Goal: Task Accomplishment & Management: Manage account settings

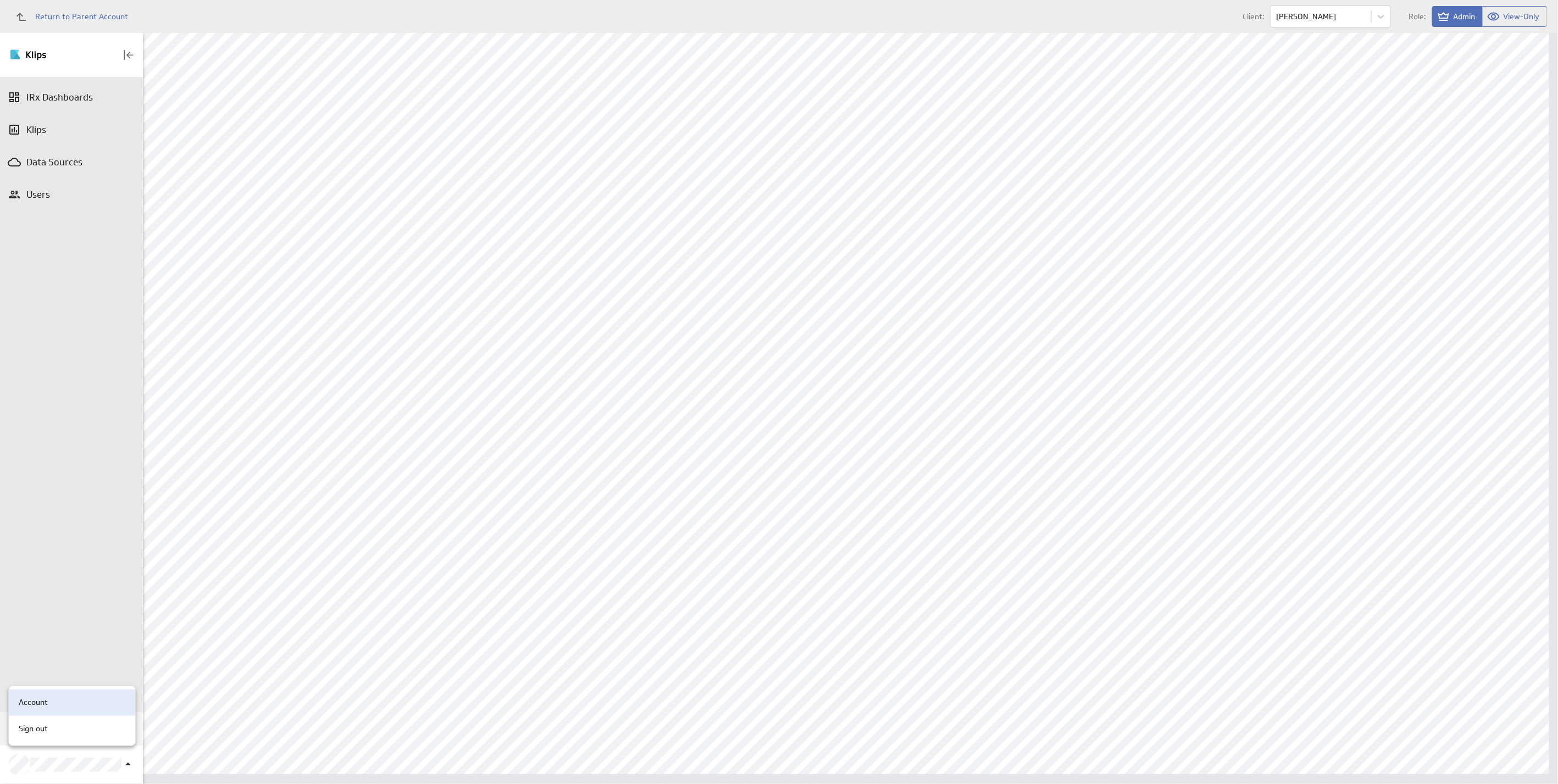
click at [55, 705] on div "Account" at bounding box center [70, 703] width 112 height 12
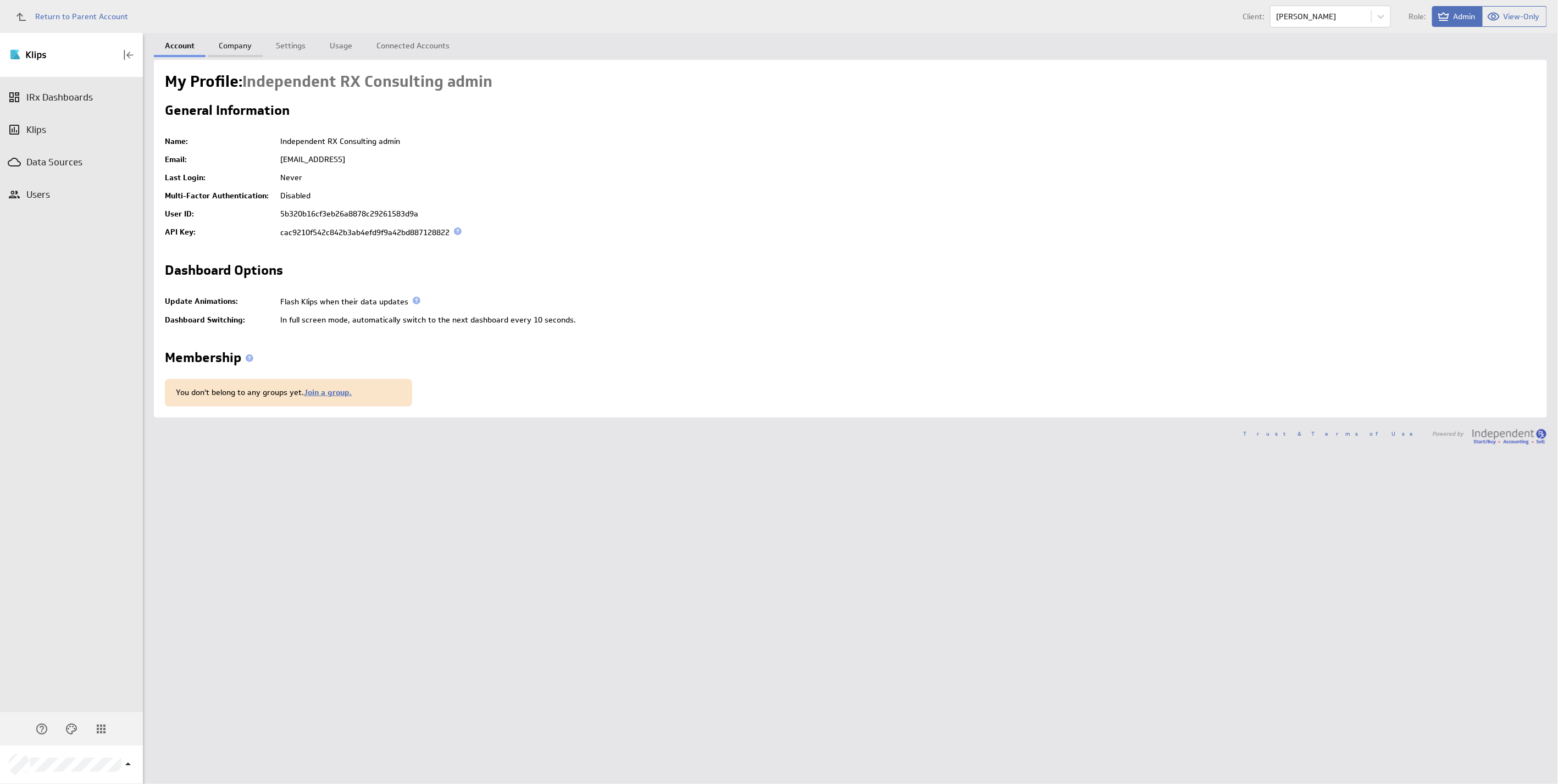
click at [231, 46] on link "Company" at bounding box center [235, 44] width 55 height 22
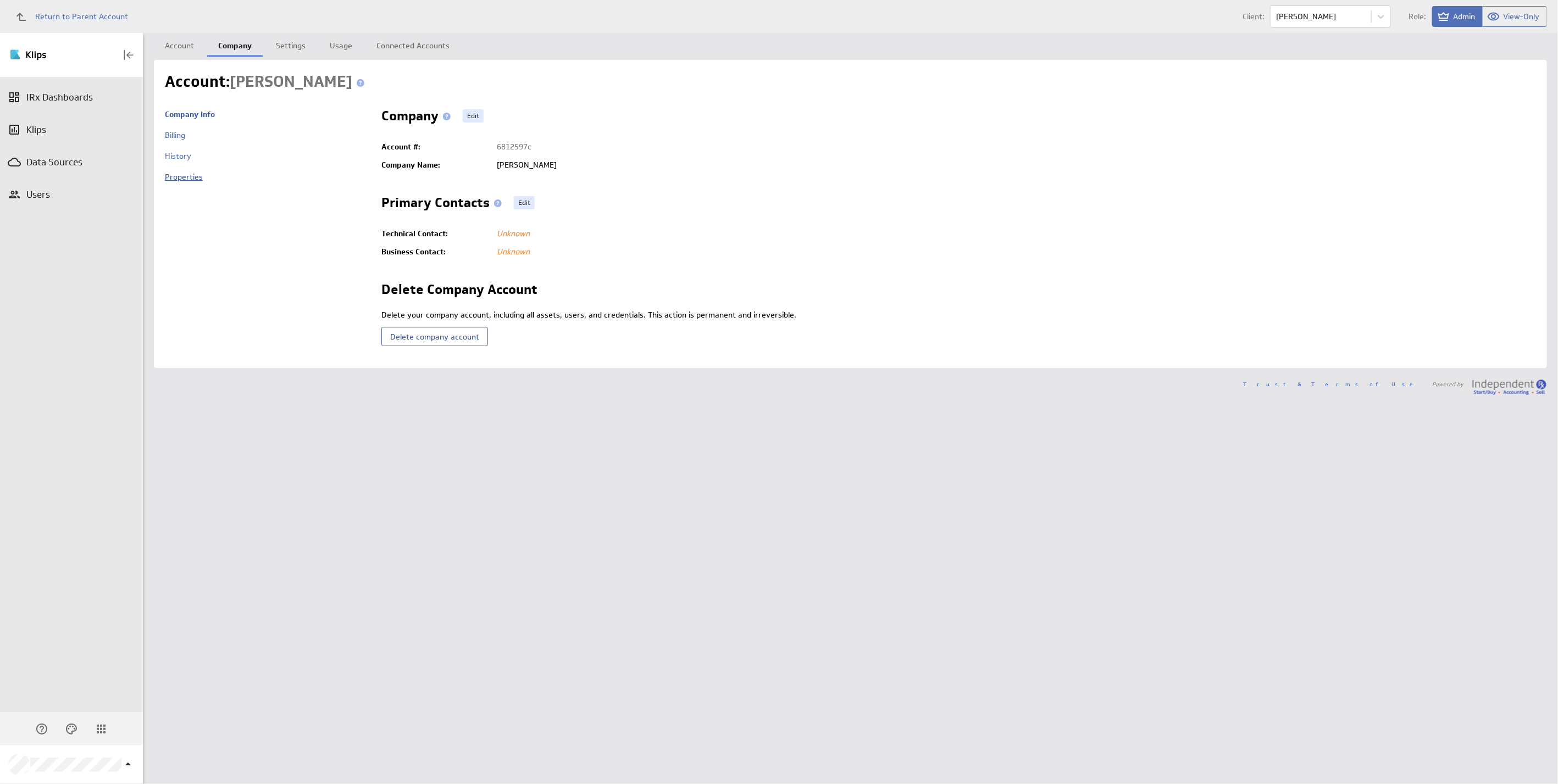
click at [176, 175] on link "Properties" at bounding box center [184, 177] width 38 height 10
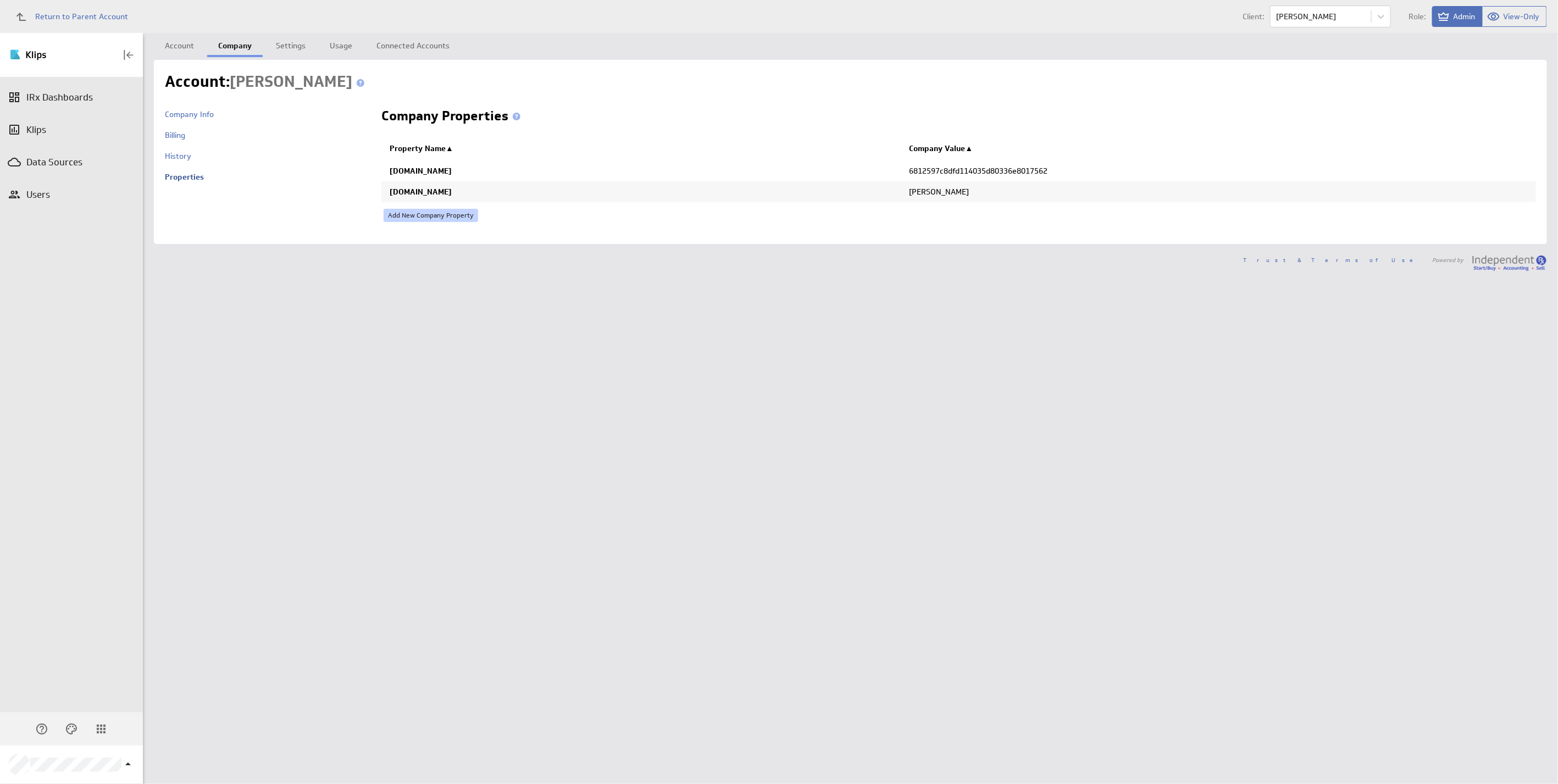
click at [447, 218] on link "Add New Company Property" at bounding box center [431, 215] width 94 height 13
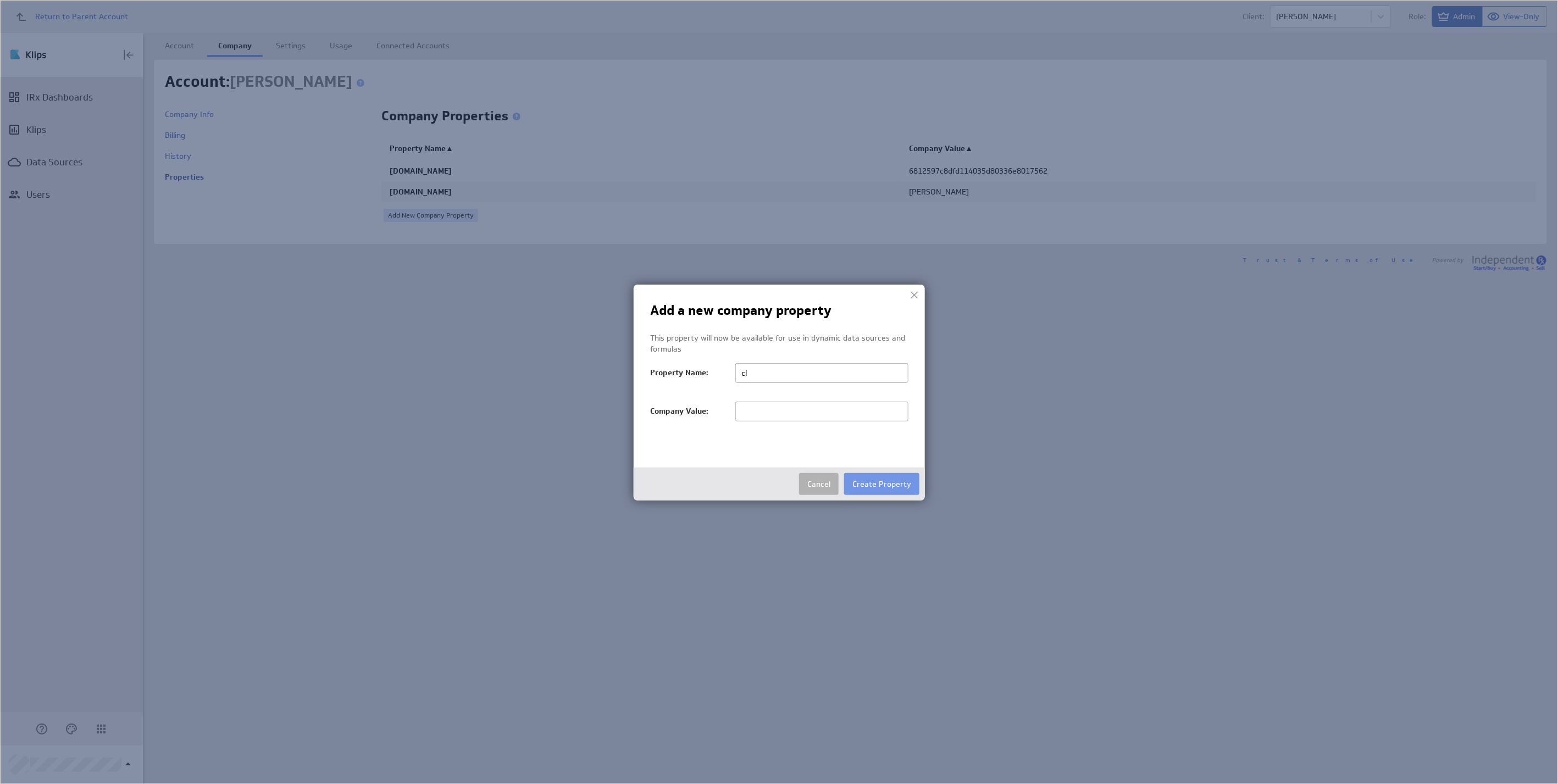
type input "c"
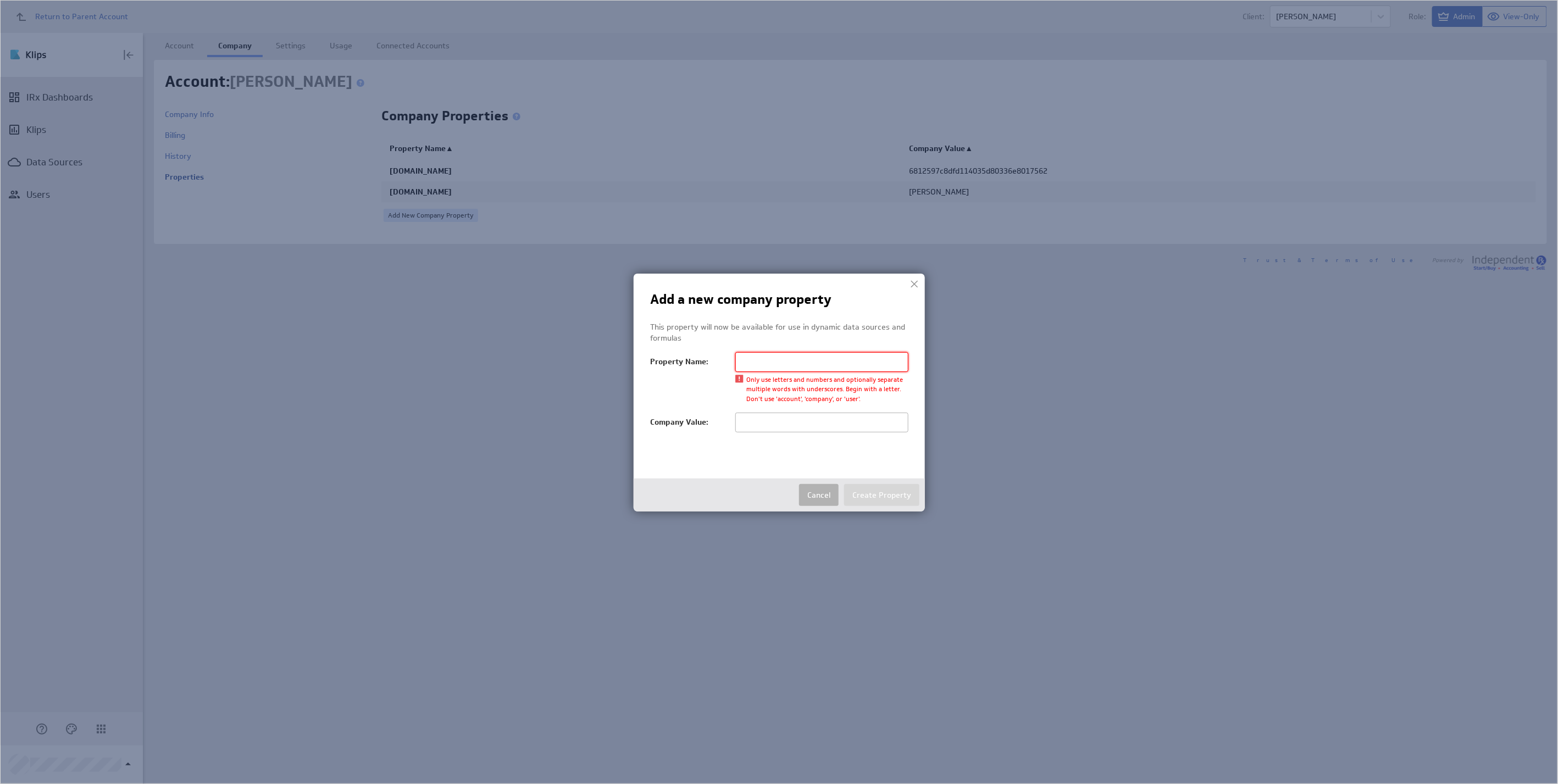
paste input "ClientID"
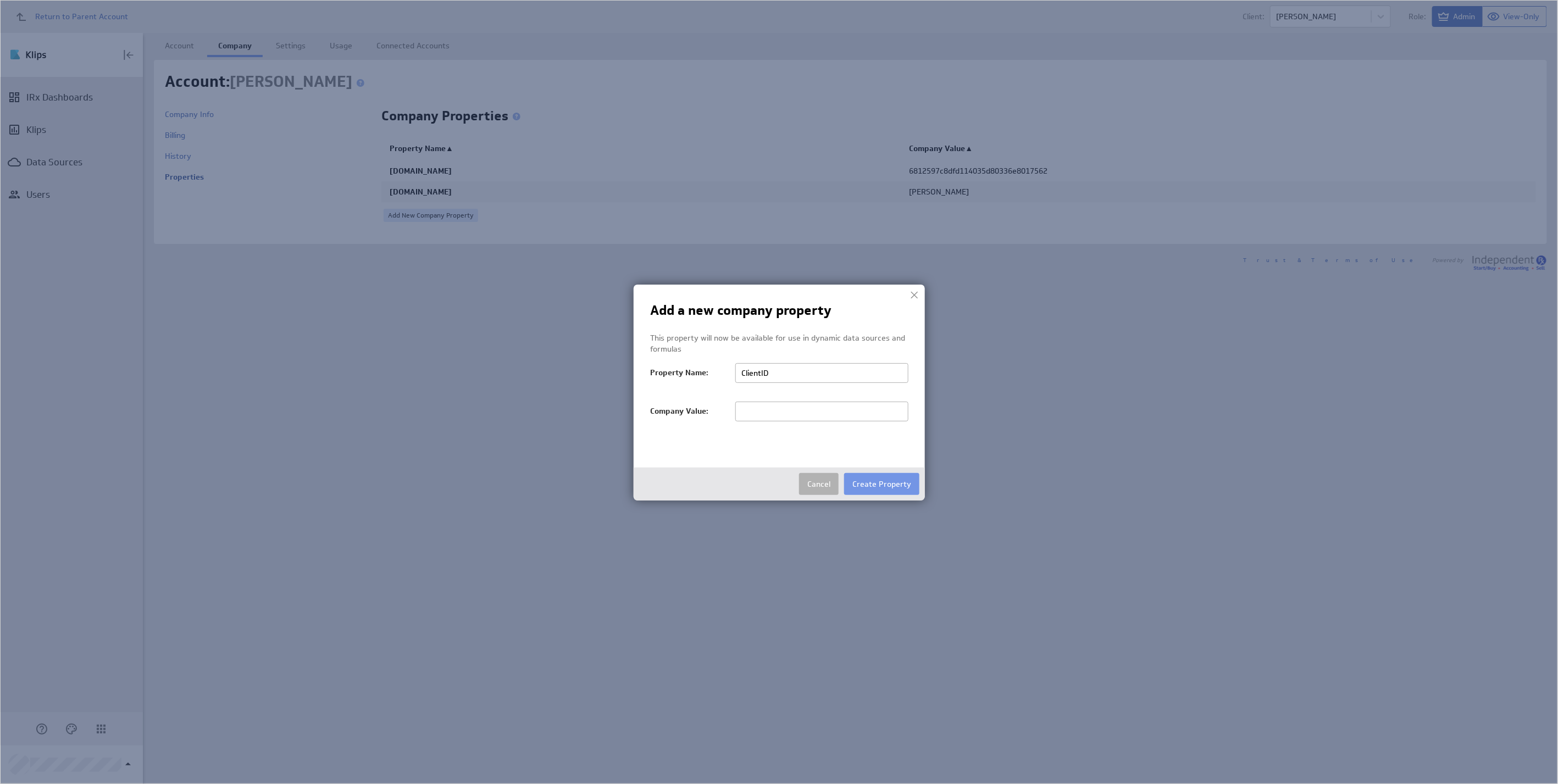
type input "ClientID"
paste input "e458c3ffea60456990ffd6cef347befe"
type input "e458c3ffea60456990ffd6cef347befe"
click at [870, 475] on button "Create Property" at bounding box center [882, 484] width 76 height 22
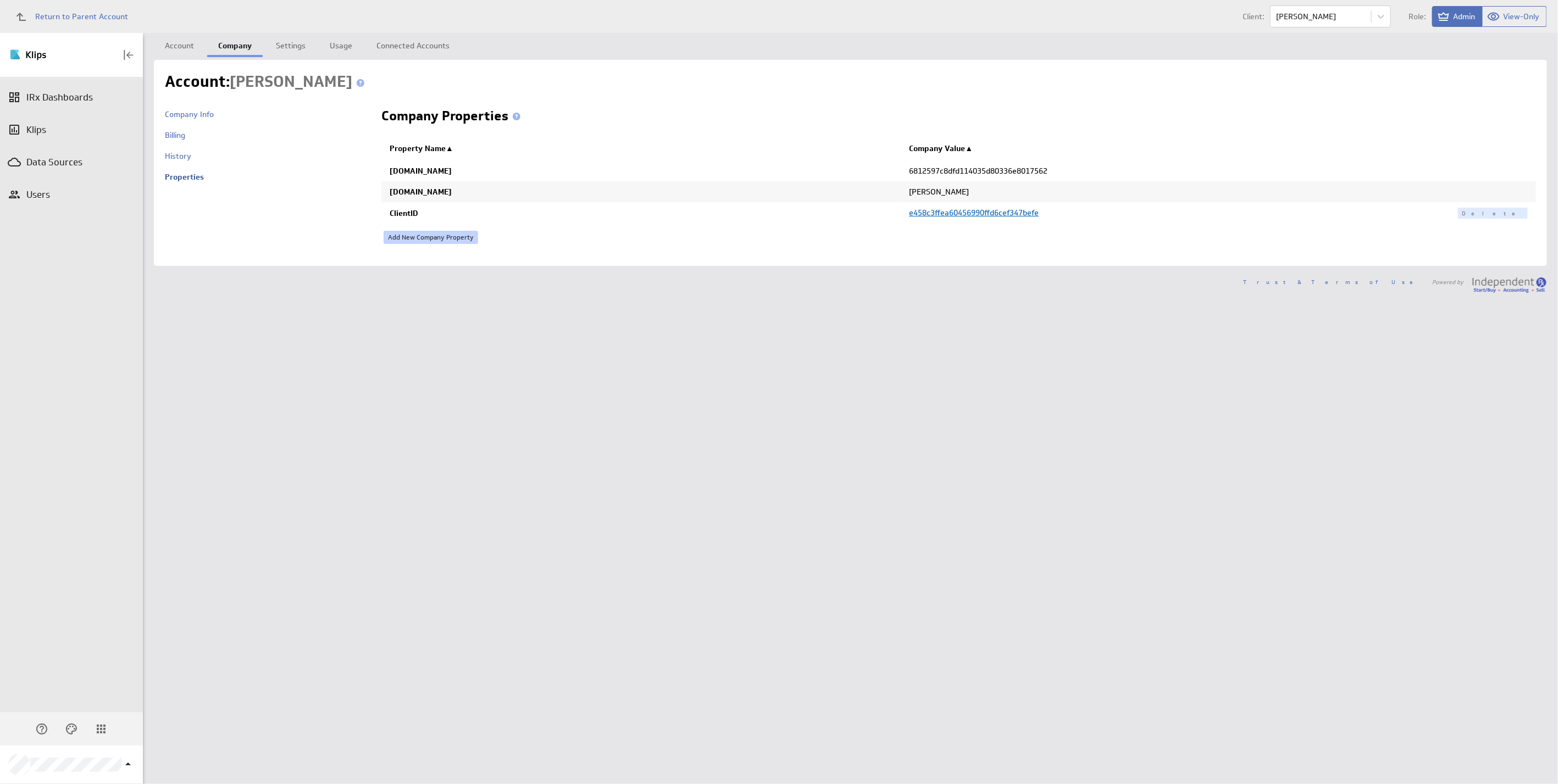
click at [404, 238] on link "Add New Company Property" at bounding box center [431, 236] width 94 height 13
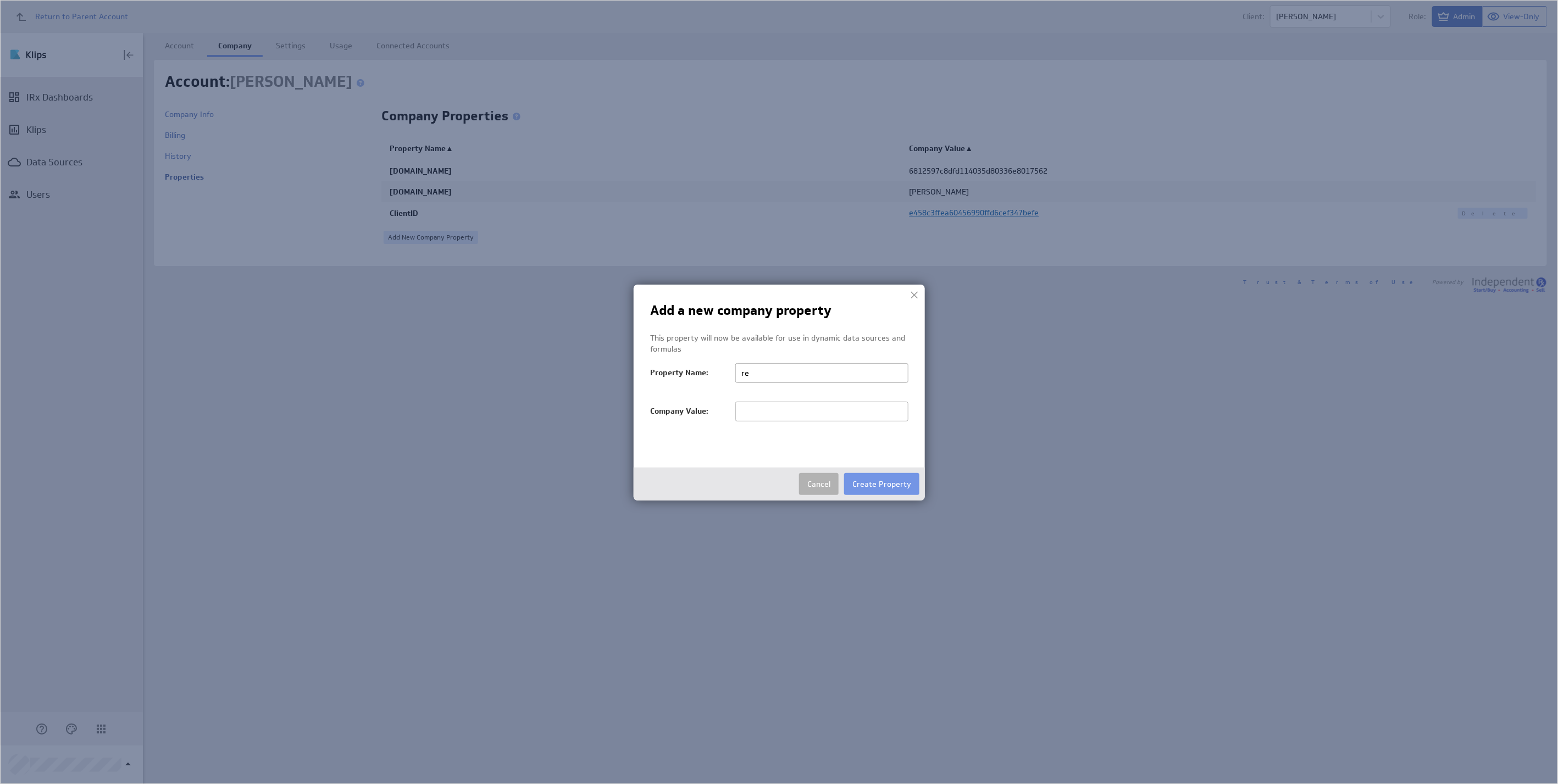
type input "ReportingPeriodHistoricalDays"
type input "364"
click at [879, 480] on button "Create Property" at bounding box center [882, 484] width 76 height 22
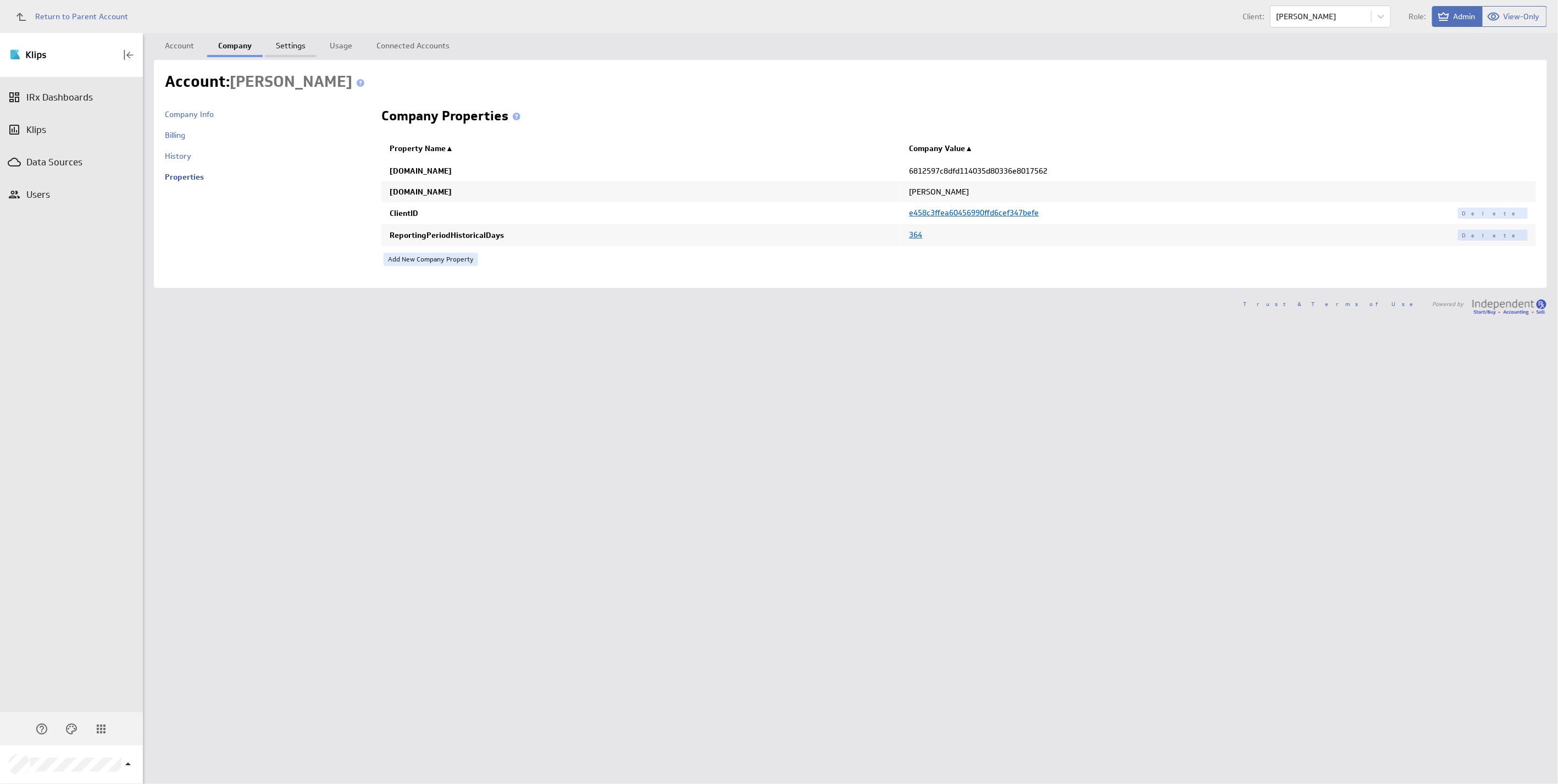
click at [292, 43] on link "Settings" at bounding box center [290, 44] width 52 height 22
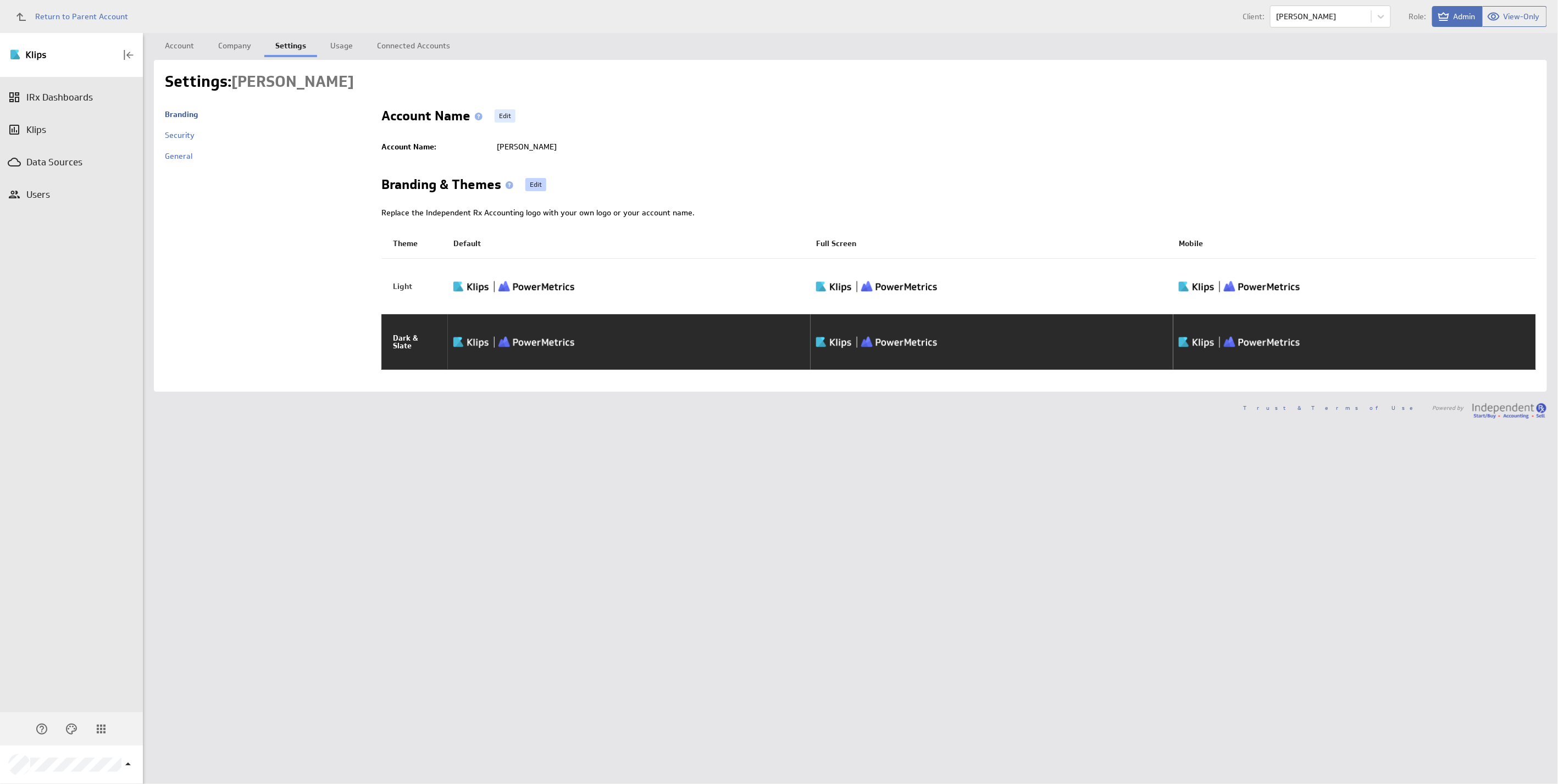
click at [530, 185] on link "Edit" at bounding box center [535, 184] width 21 height 13
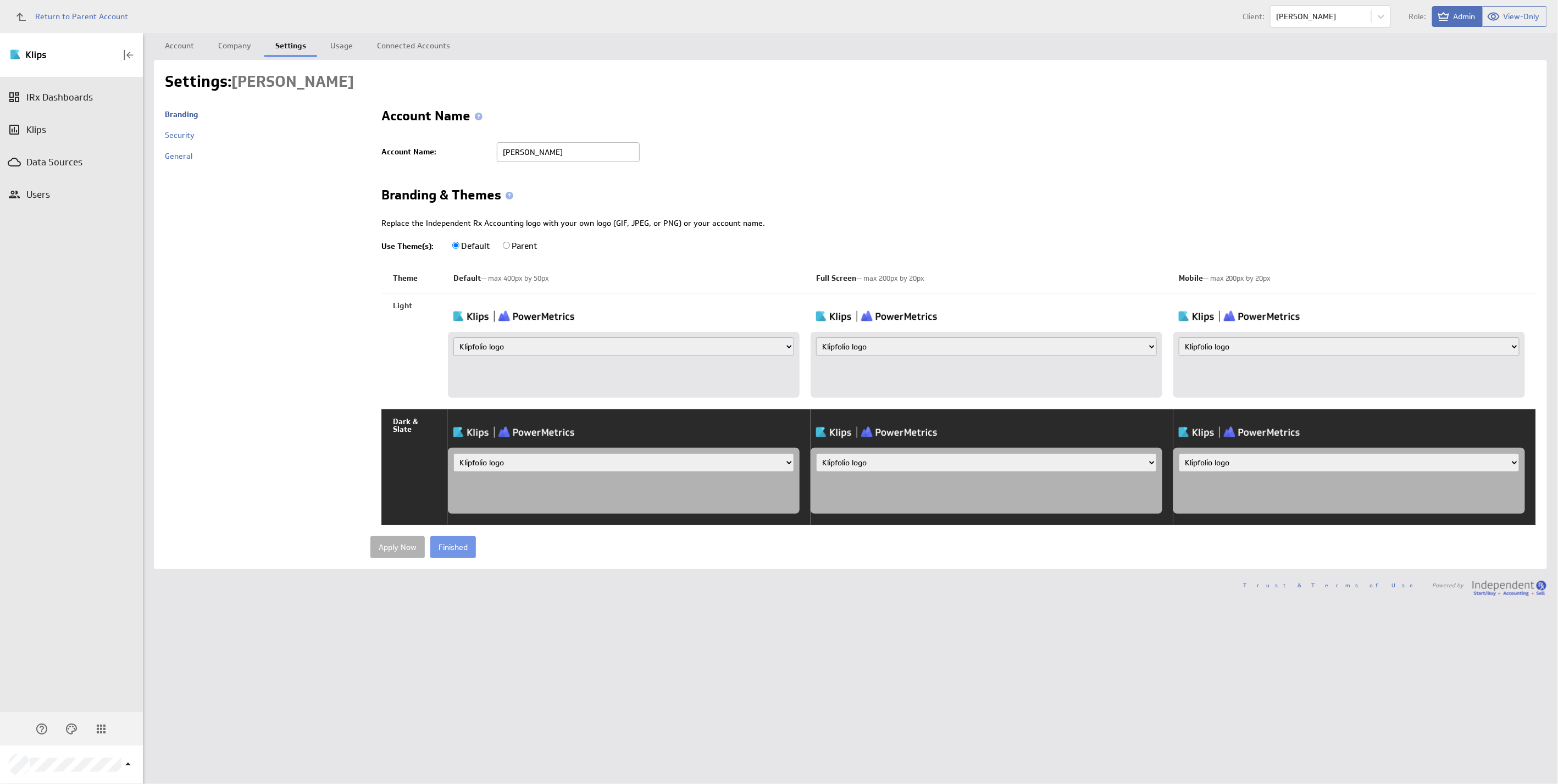
click at [517, 340] on select "Klipfolio logo Uploaded image file Account name" at bounding box center [623, 346] width 341 height 19
select select "name"
click at [453, 337] on select "Klipfolio logo Uploaded image file Account name" at bounding box center [623, 346] width 341 height 19
click at [906, 342] on select "Klipfolio logo Uploaded image file Account name" at bounding box center [986, 346] width 341 height 19
select select "name"
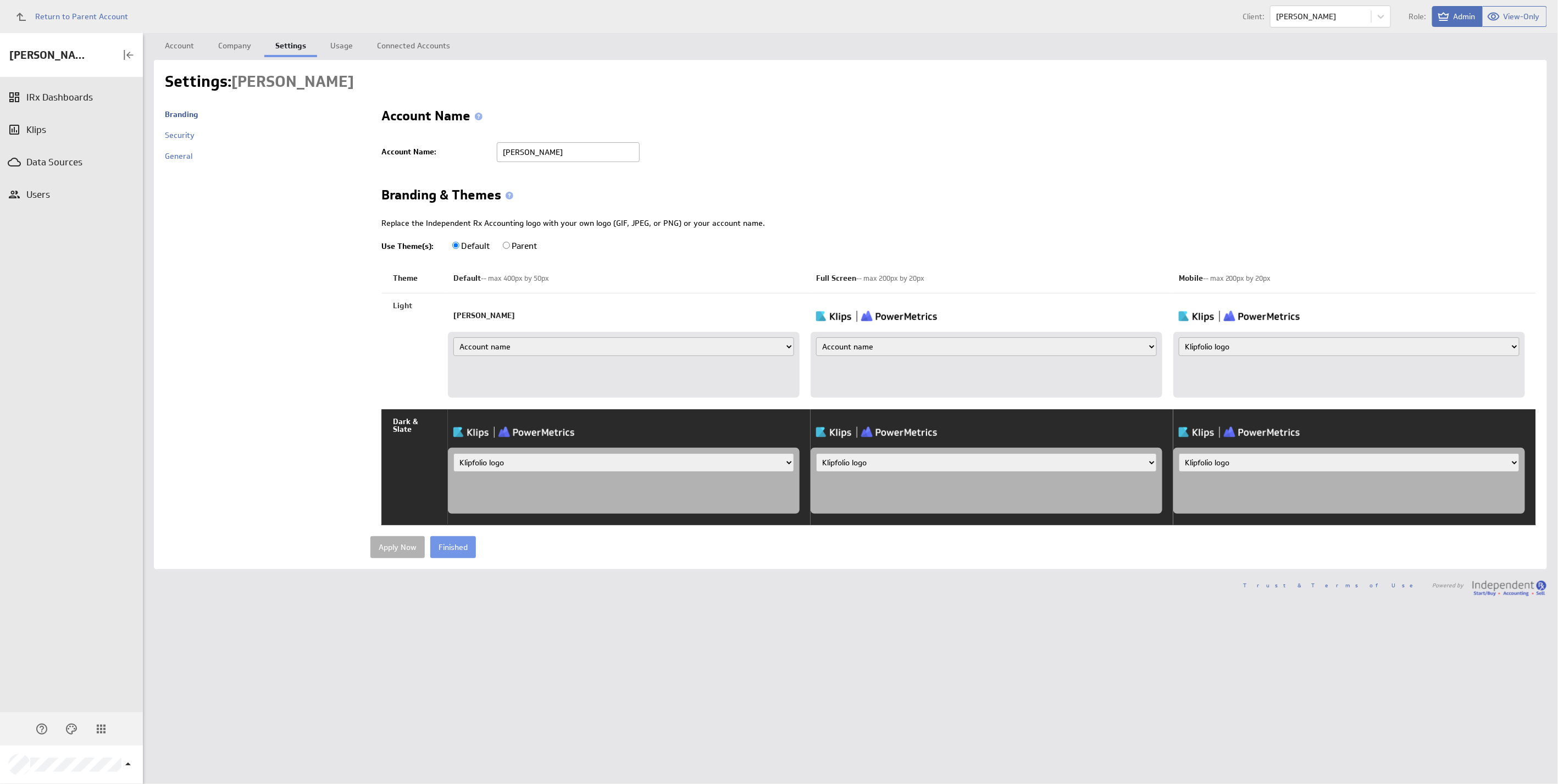
click at [816, 337] on select "Klipfolio logo Uploaded image file Account name" at bounding box center [986, 346] width 341 height 19
drag, startPoint x: 0, startPoint y: 0, endPoint x: 1317, endPoint y: 346, distance: 1361.7
click at [1317, 345] on select "Klipfolio logo Uploaded image file Account name" at bounding box center [1349, 346] width 341 height 19
select select "name"
click at [1179, 337] on select "Klipfolio logo Uploaded image file Account name" at bounding box center [1349, 346] width 341 height 19
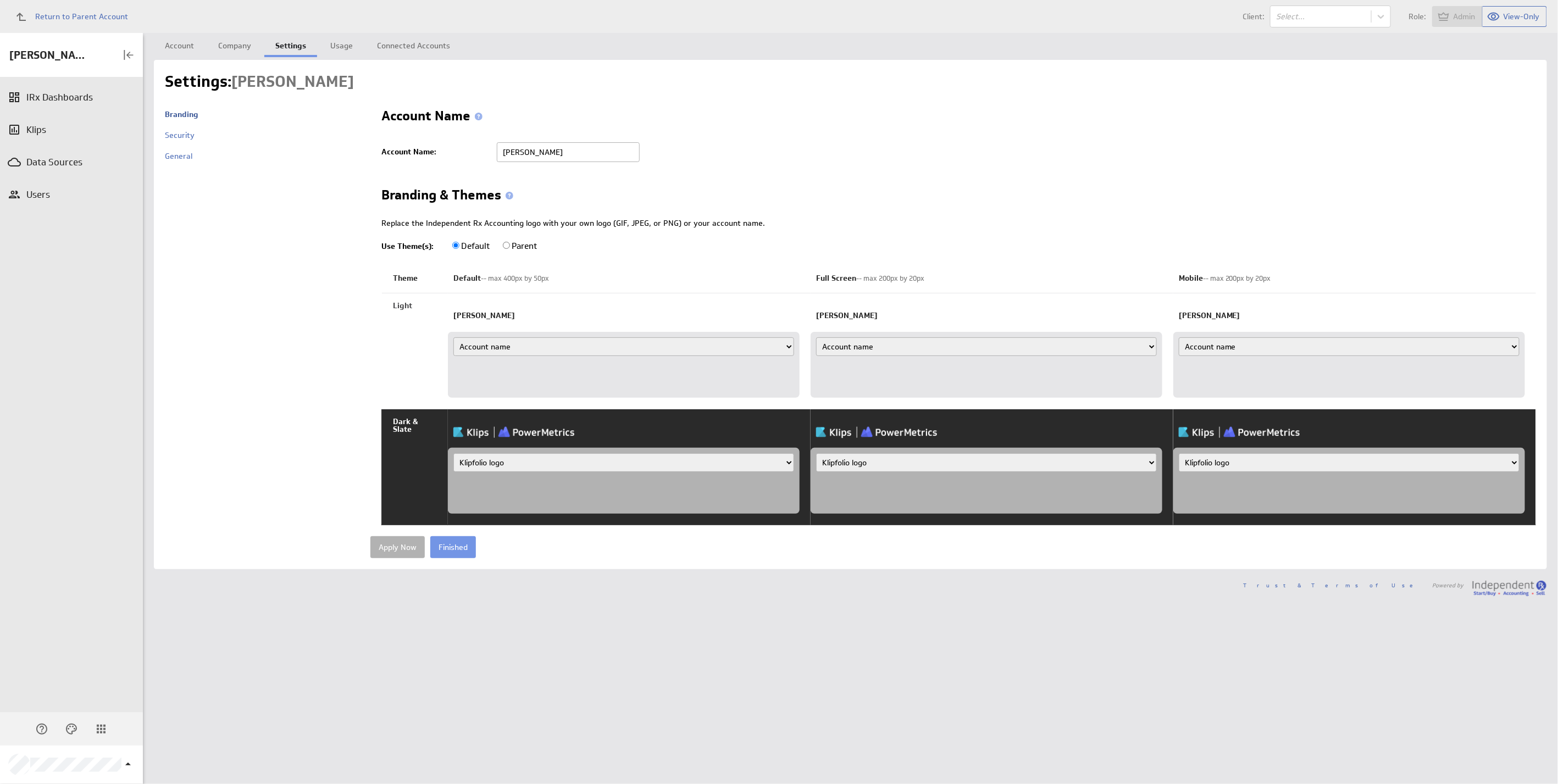
drag, startPoint x: 0, startPoint y: 0, endPoint x: 517, endPoint y: 462, distance: 693.3
click at [517, 462] on select "Klipfolio logo Uploaded image file Account name" at bounding box center [623, 462] width 341 height 19
select select "name"
click at [453, 453] on select "Klipfolio logo Uploaded image file Account name" at bounding box center [623, 462] width 341 height 19
select select "name"
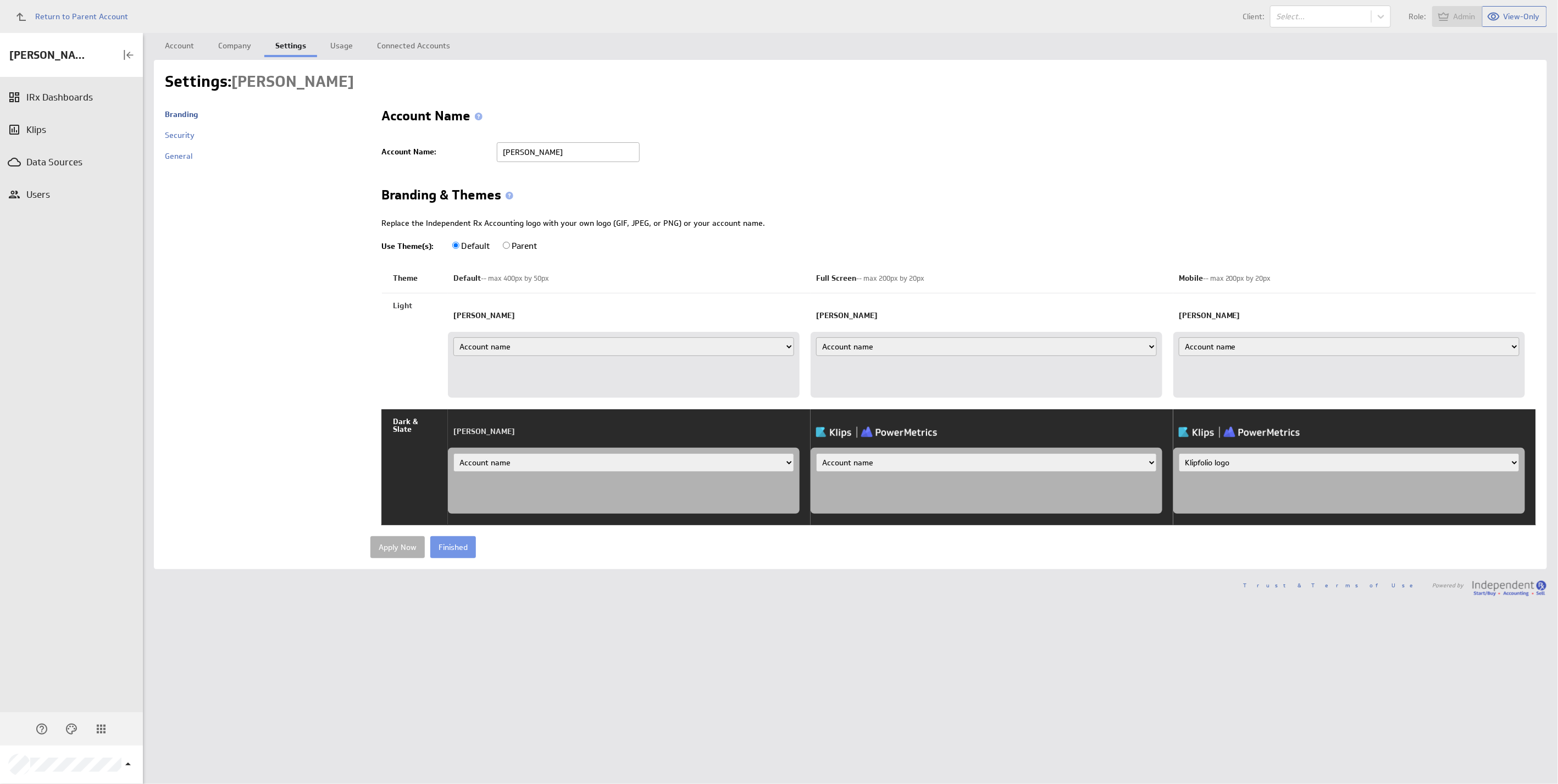
click at [816, 453] on select "Klipfolio logo Uploaded image file Account name" at bounding box center [986, 462] width 341 height 19
drag, startPoint x: 1347, startPoint y: 463, endPoint x: 1336, endPoint y: 472, distance: 14.2
click at [1347, 463] on select "Klipfolio logo Uploaded image file Account name" at bounding box center [1349, 462] width 341 height 19
select select "name"
click at [1179, 453] on select "Klipfolio logo Uploaded image file Account name" at bounding box center [1349, 462] width 341 height 19
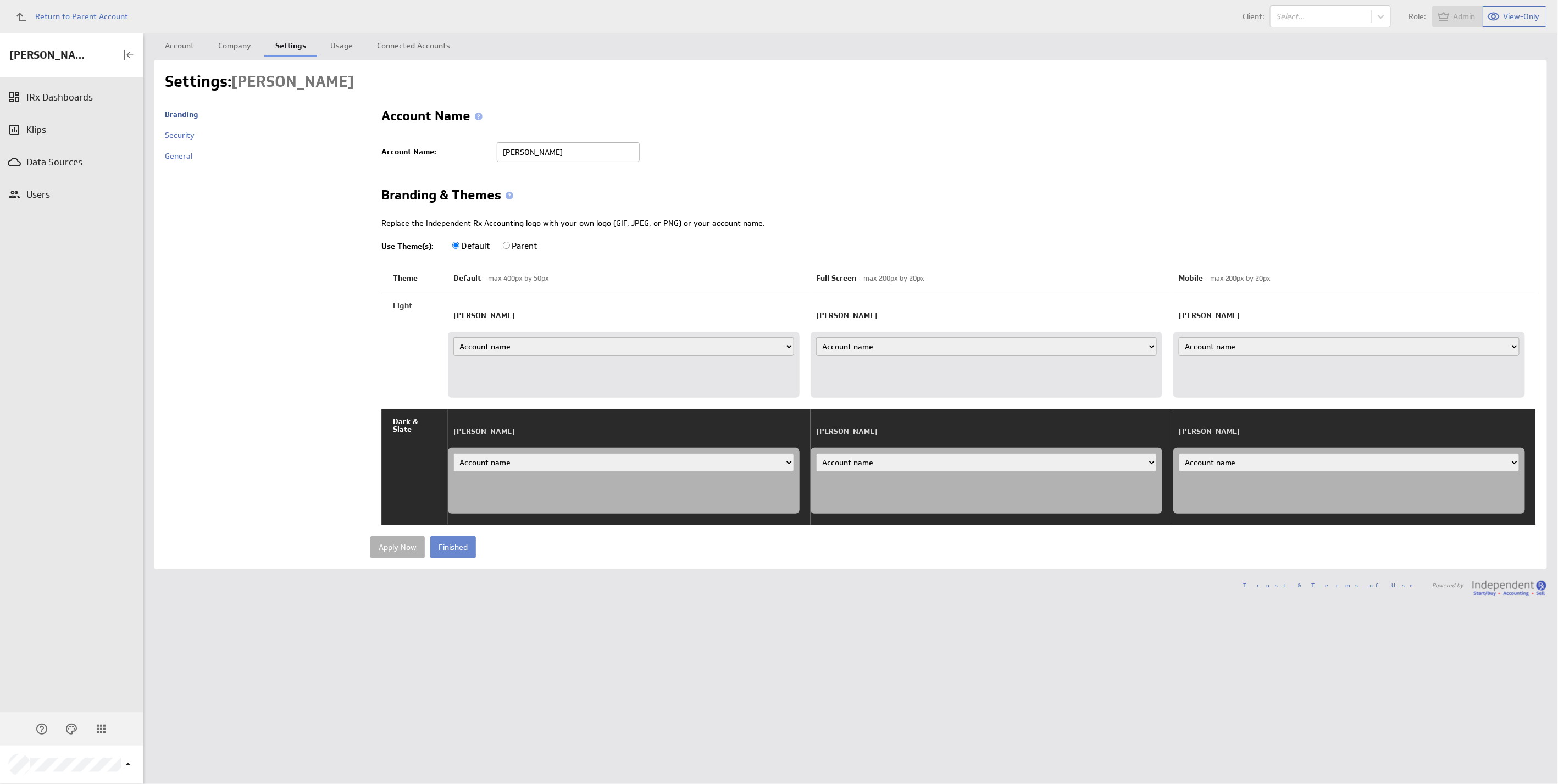
click at [453, 545] on input "Finished" at bounding box center [453, 547] width 46 height 22
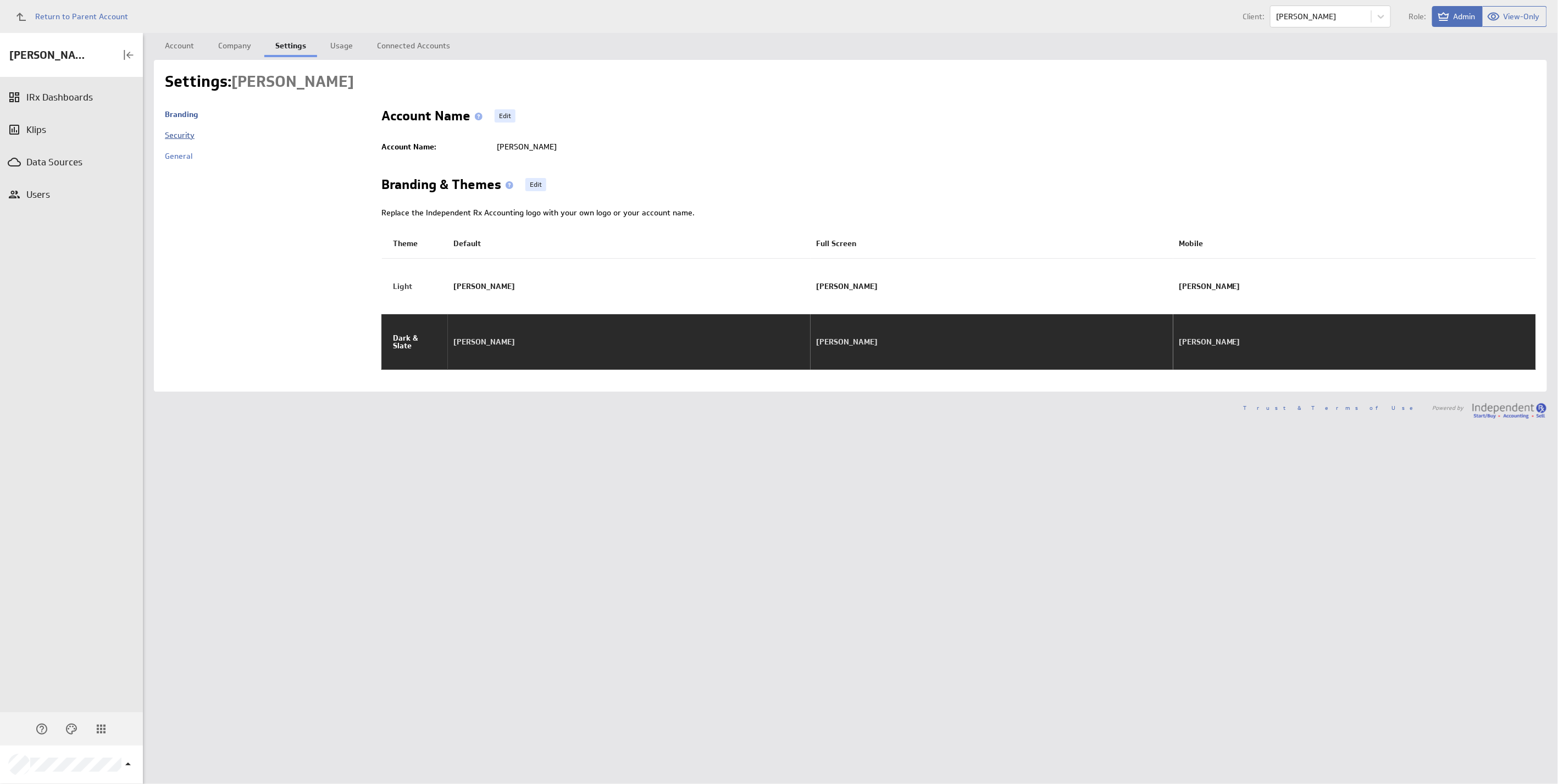
click at [190, 134] on link "Security" at bounding box center [180, 135] width 30 height 10
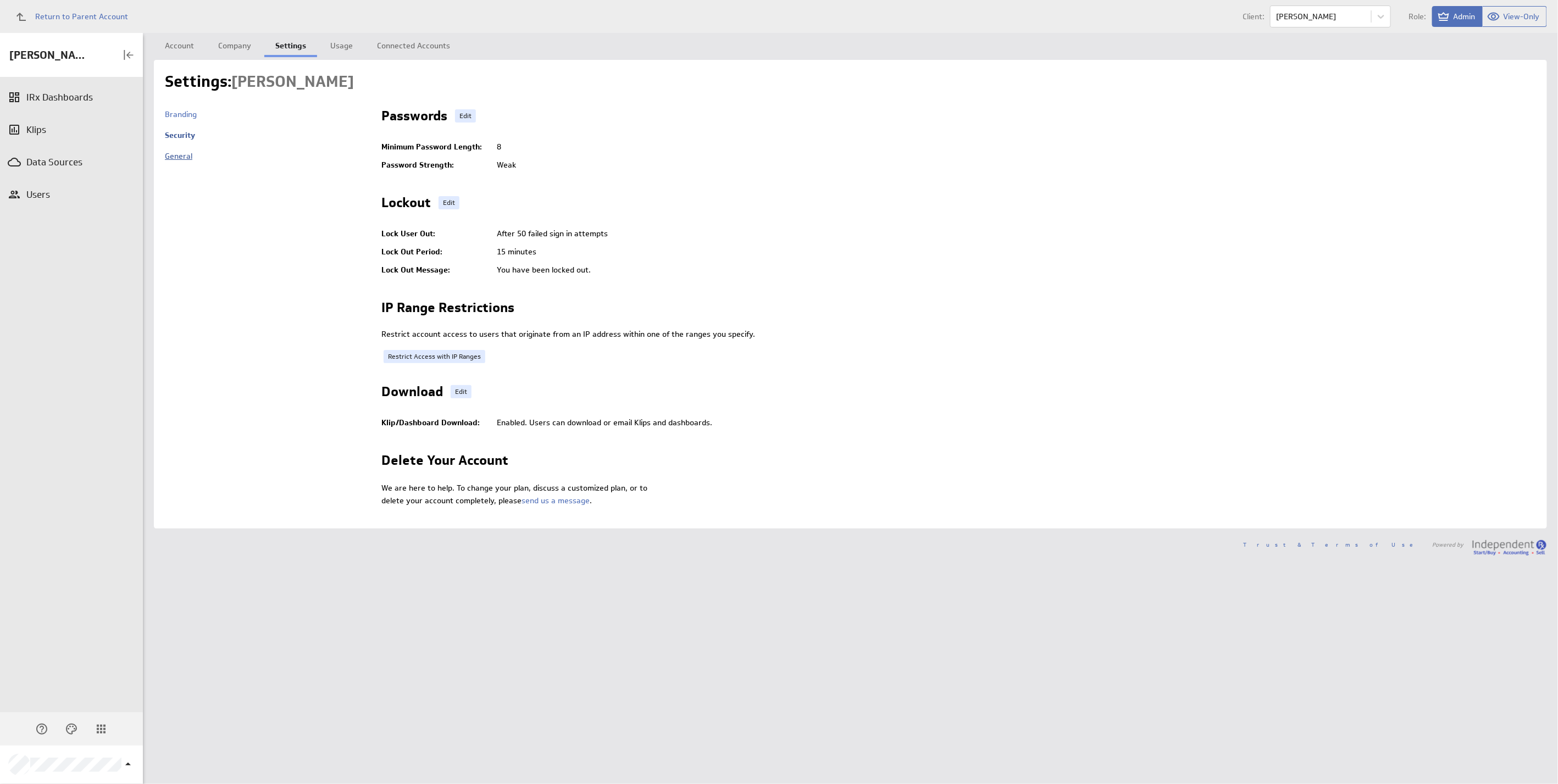
click at [184, 158] on link "General" at bounding box center [179, 156] width 28 height 10
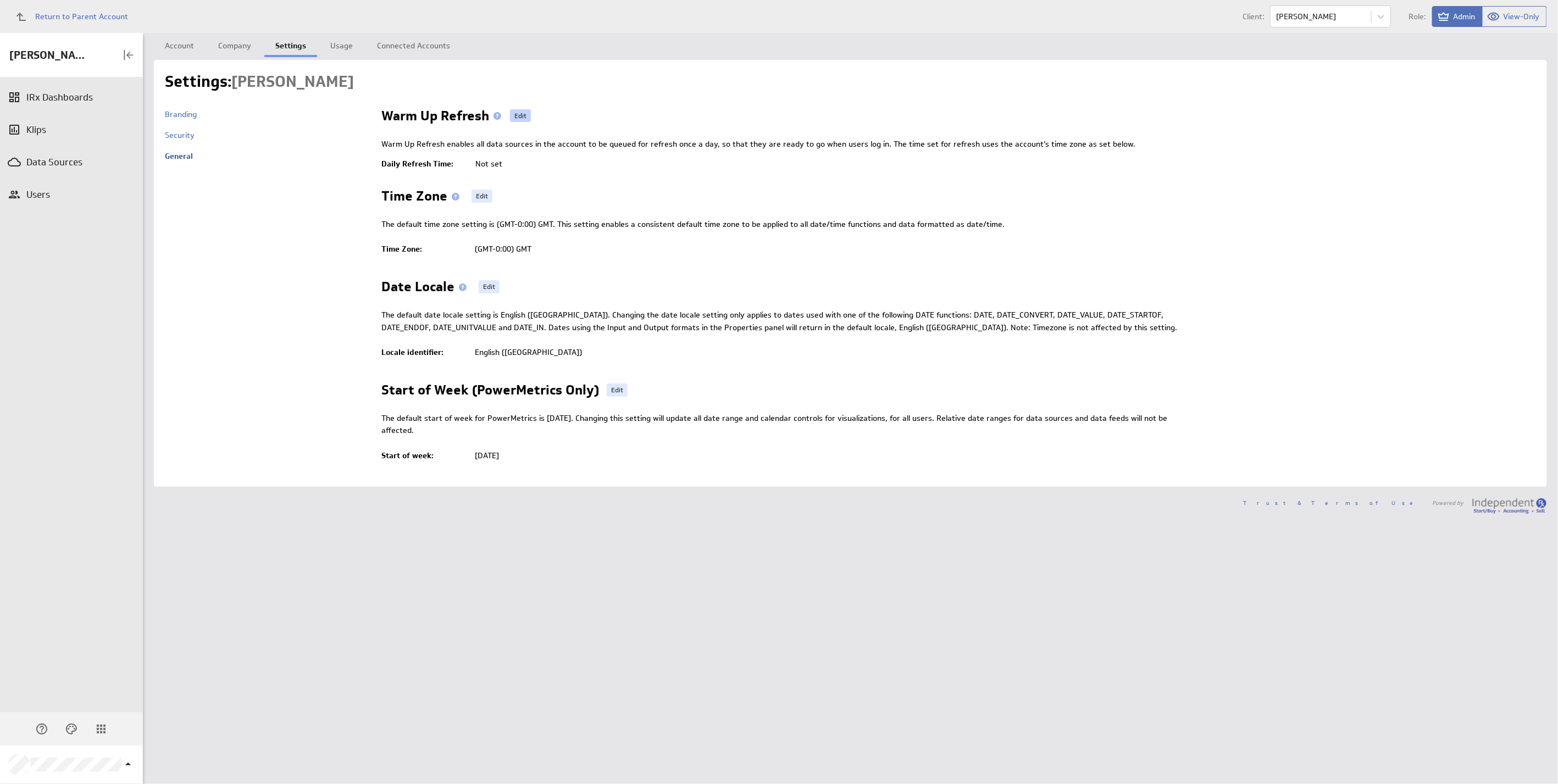
click at [514, 114] on span "Edit" at bounding box center [520, 115] width 12 height 13
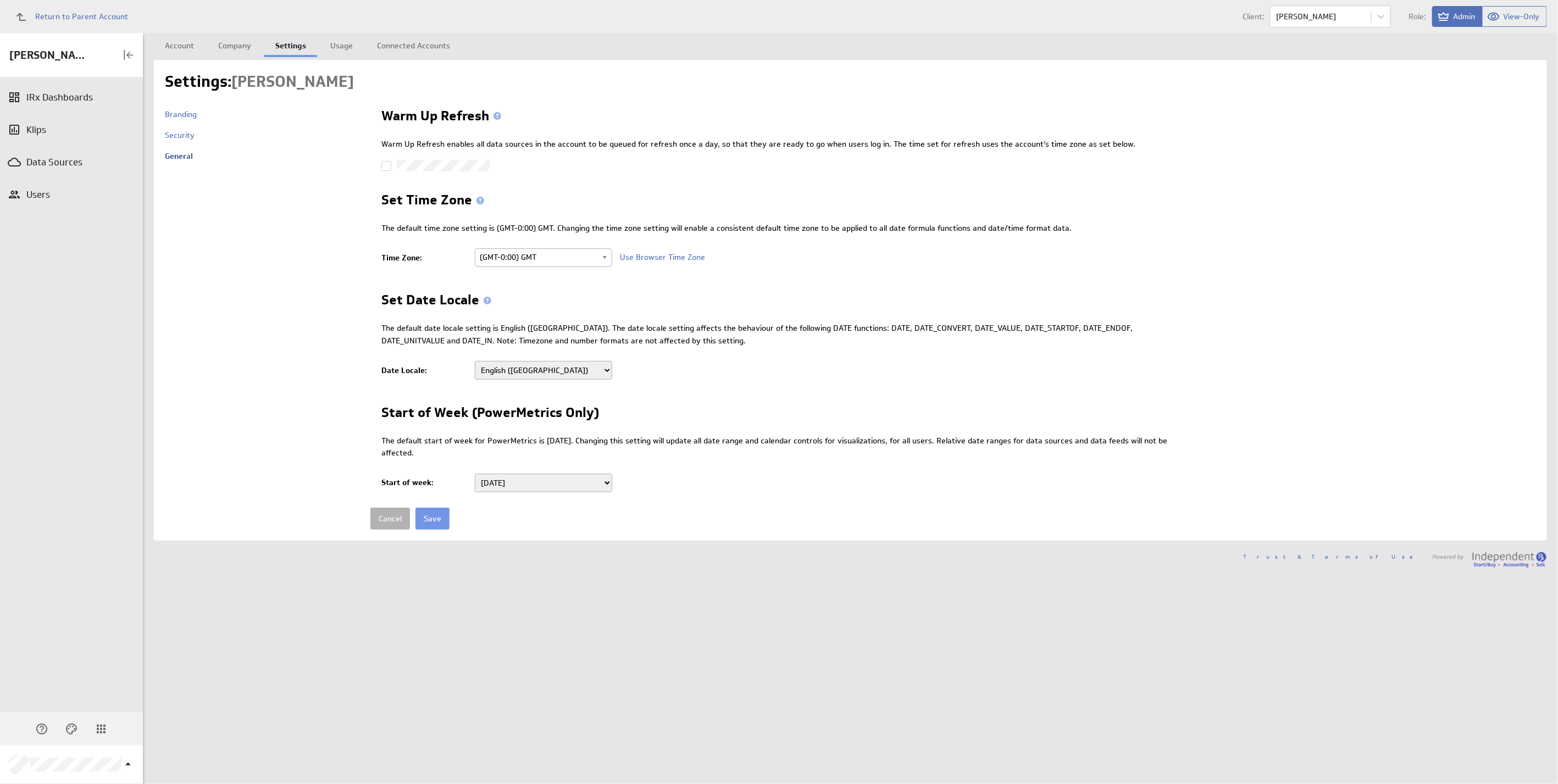
click at [385, 165] on icon at bounding box center [386, 166] width 9 height 9
click at [0, 0] on input "checkbox" at bounding box center [0, 0] width 0 height 0
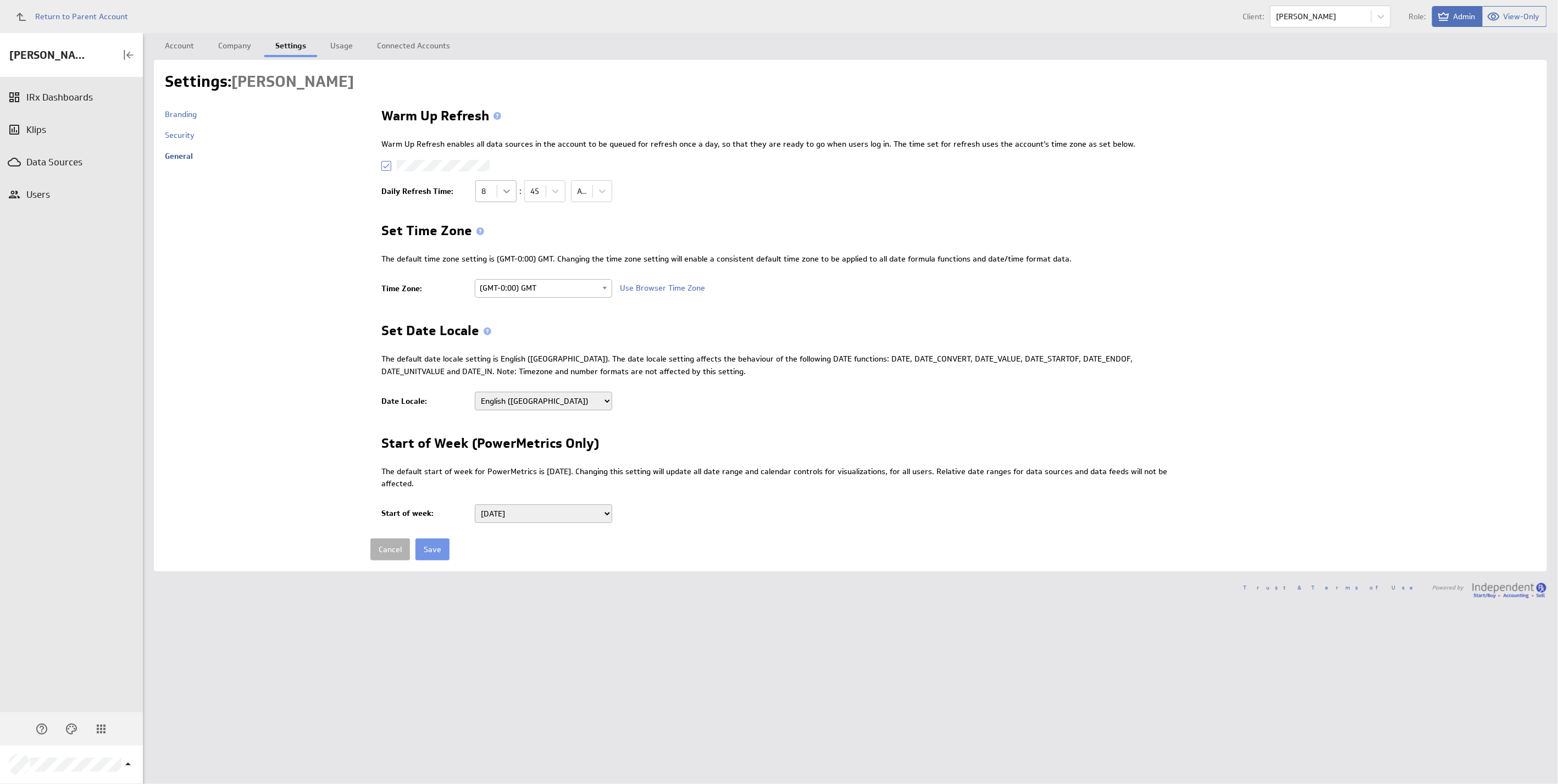
click at [503, 191] on body "Return to Parent Account Client: Noor Mikhail Role: Admin View-Only (no message…" at bounding box center [779, 392] width 1558 height 784
click at [488, 257] on div "3" at bounding box center [493, 251] width 40 height 19
click at [603, 187] on body "Return to Parent Account Client: Noor Mikhail Role: Admin View-Only (no message…" at bounding box center [779, 392] width 1558 height 784
click at [593, 238] on div "PM" at bounding box center [589, 234] width 40 height 19
click at [504, 192] on body "Return to Parent Account Client: Noor Mikhail Role: Admin View-Only (no message…" at bounding box center [779, 392] width 1558 height 784
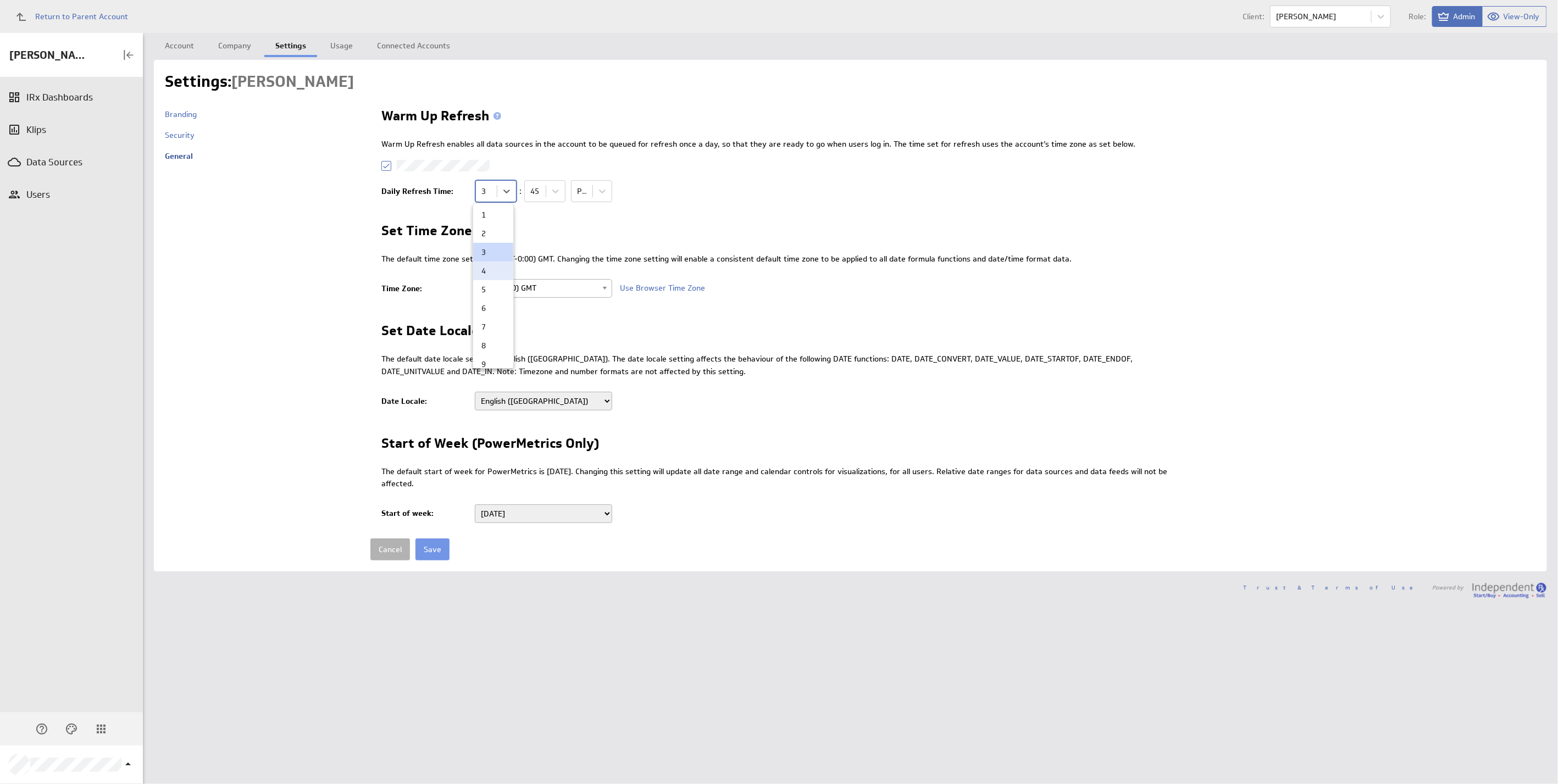
click at [488, 266] on div "4" at bounding box center [493, 270] width 40 height 19
click at [548, 189] on body "Return to Parent Account Client: Noor Mikhail Role: Admin View-Only (no message…" at bounding box center [779, 392] width 1558 height 784
click at [529, 256] on div "30" at bounding box center [542, 251] width 40 height 19
click at [516, 288] on span "(GMT-0:00) GMT" at bounding box center [539, 287] width 117 height 17
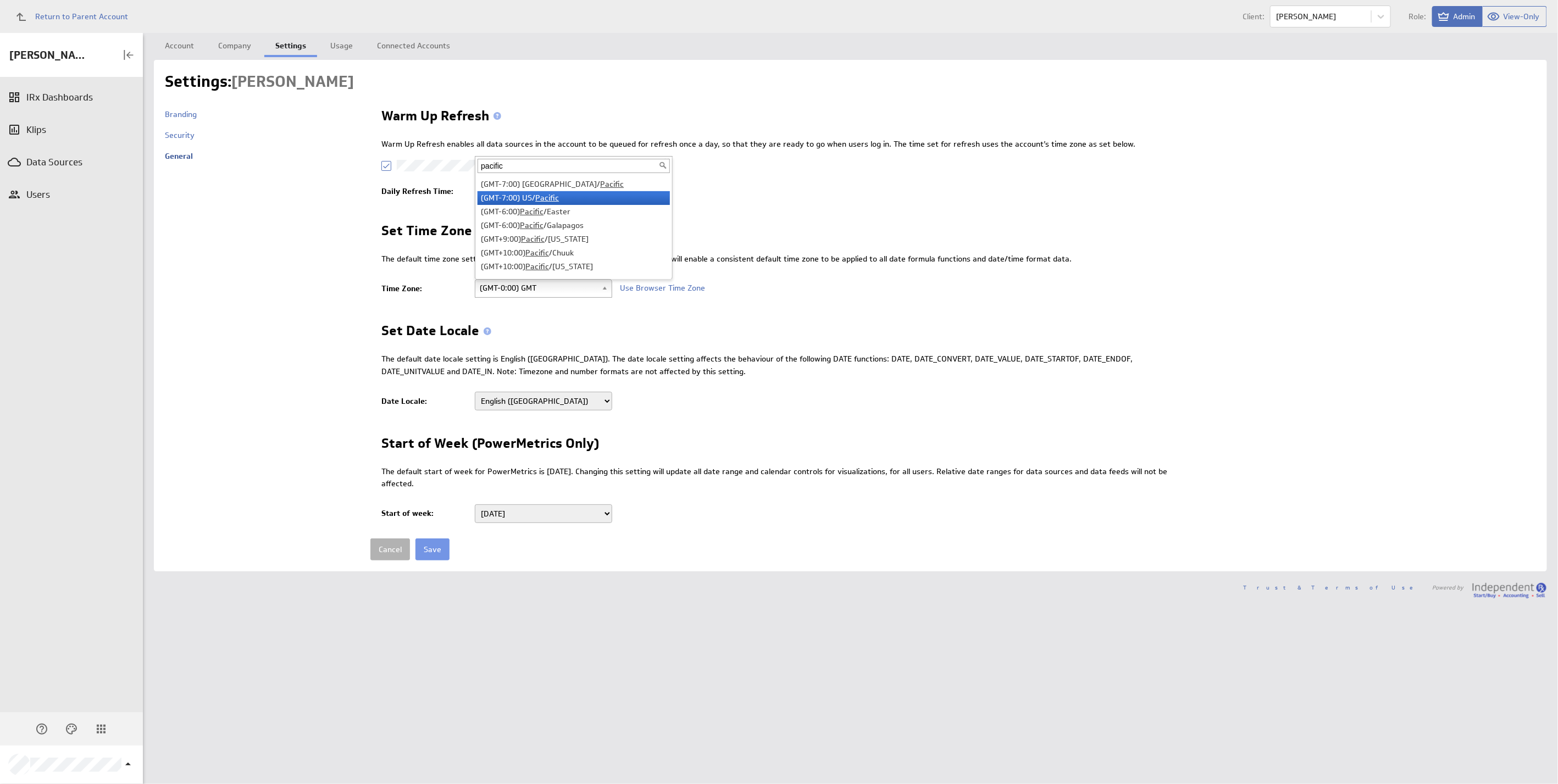
type input "pacific"
click at [616, 201] on li "(GMT-7:00) US/ Pacific" at bounding box center [573, 198] width 192 height 14
click at [438, 549] on input "Save" at bounding box center [433, 549] width 34 height 22
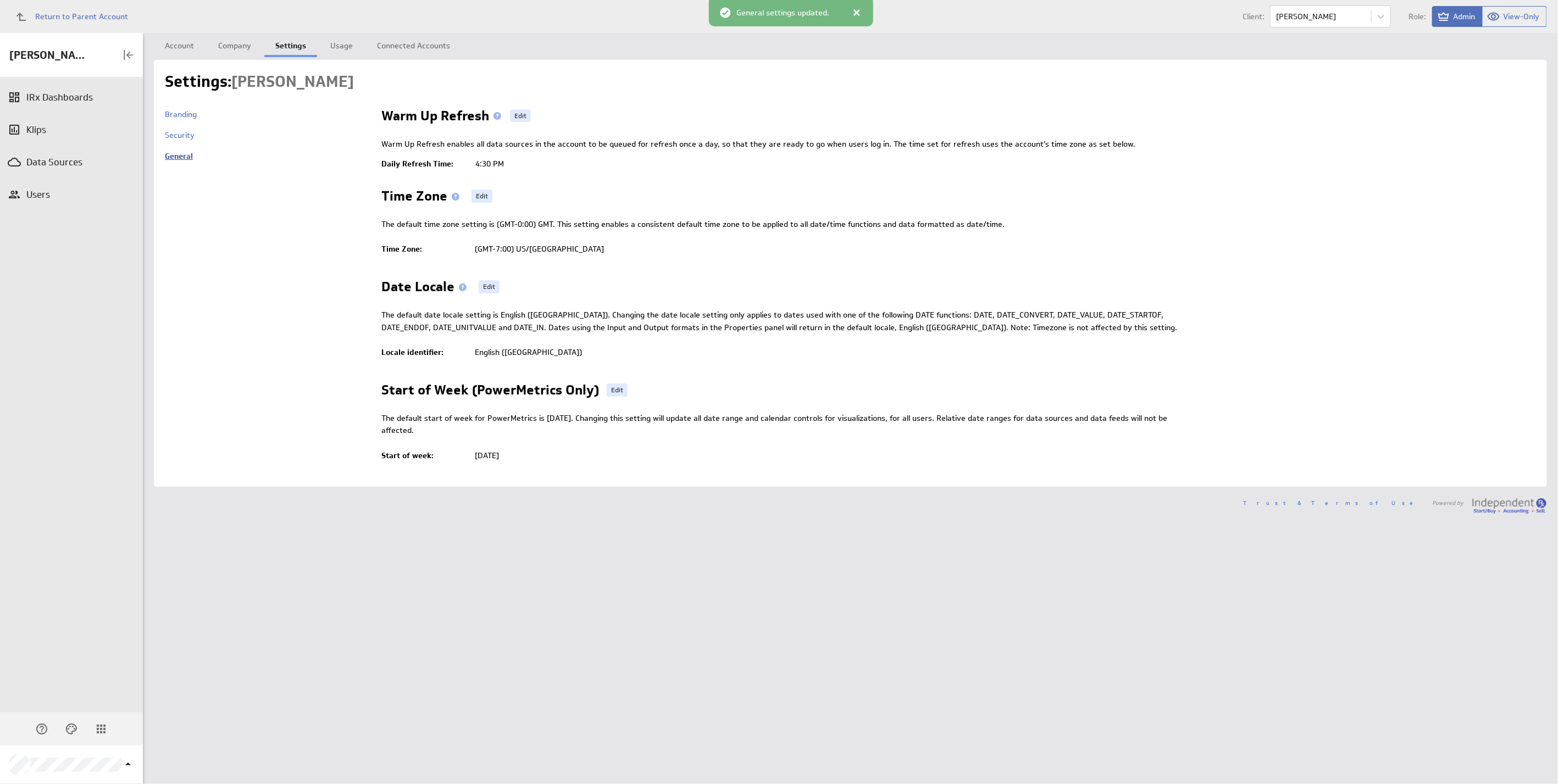
click at [180, 158] on link "General" at bounding box center [179, 156] width 28 height 10
click at [55, 198] on div "Users" at bounding box center [72, 195] width 90 height 12
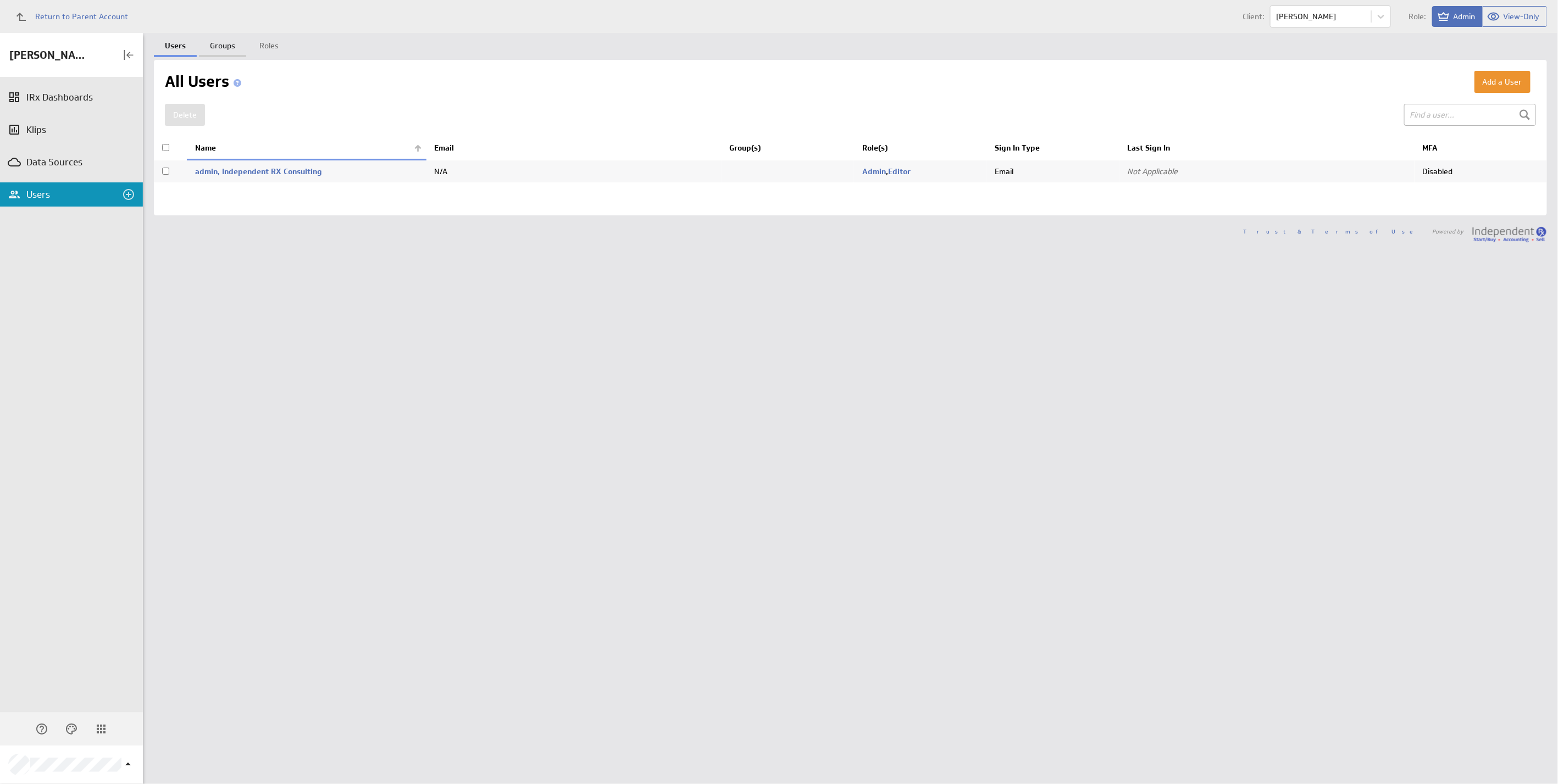
click at [212, 44] on link "Groups" at bounding box center [223, 44] width 48 height 22
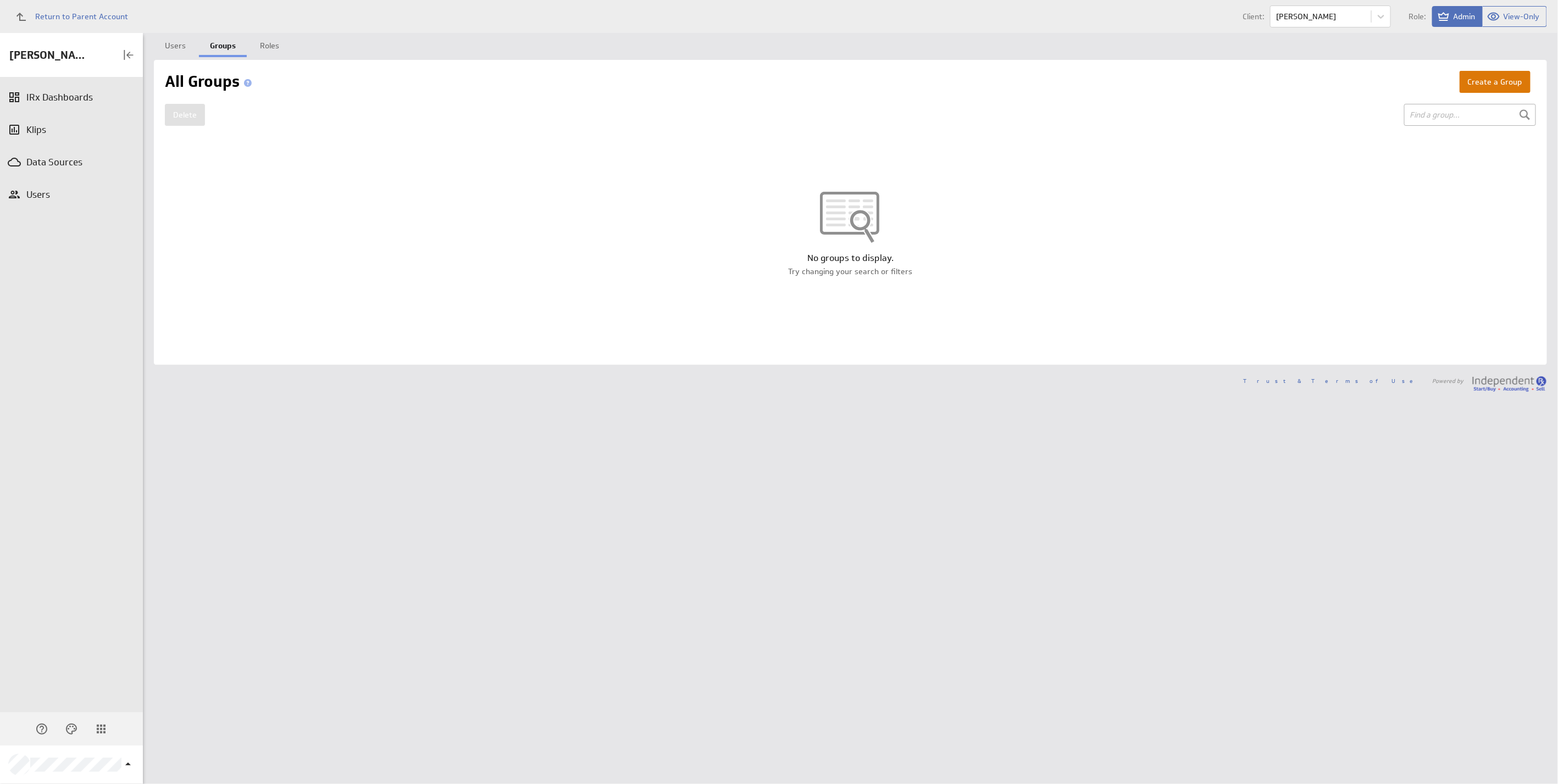
click at [1497, 80] on button "Create a Group" at bounding box center [1494, 81] width 71 height 22
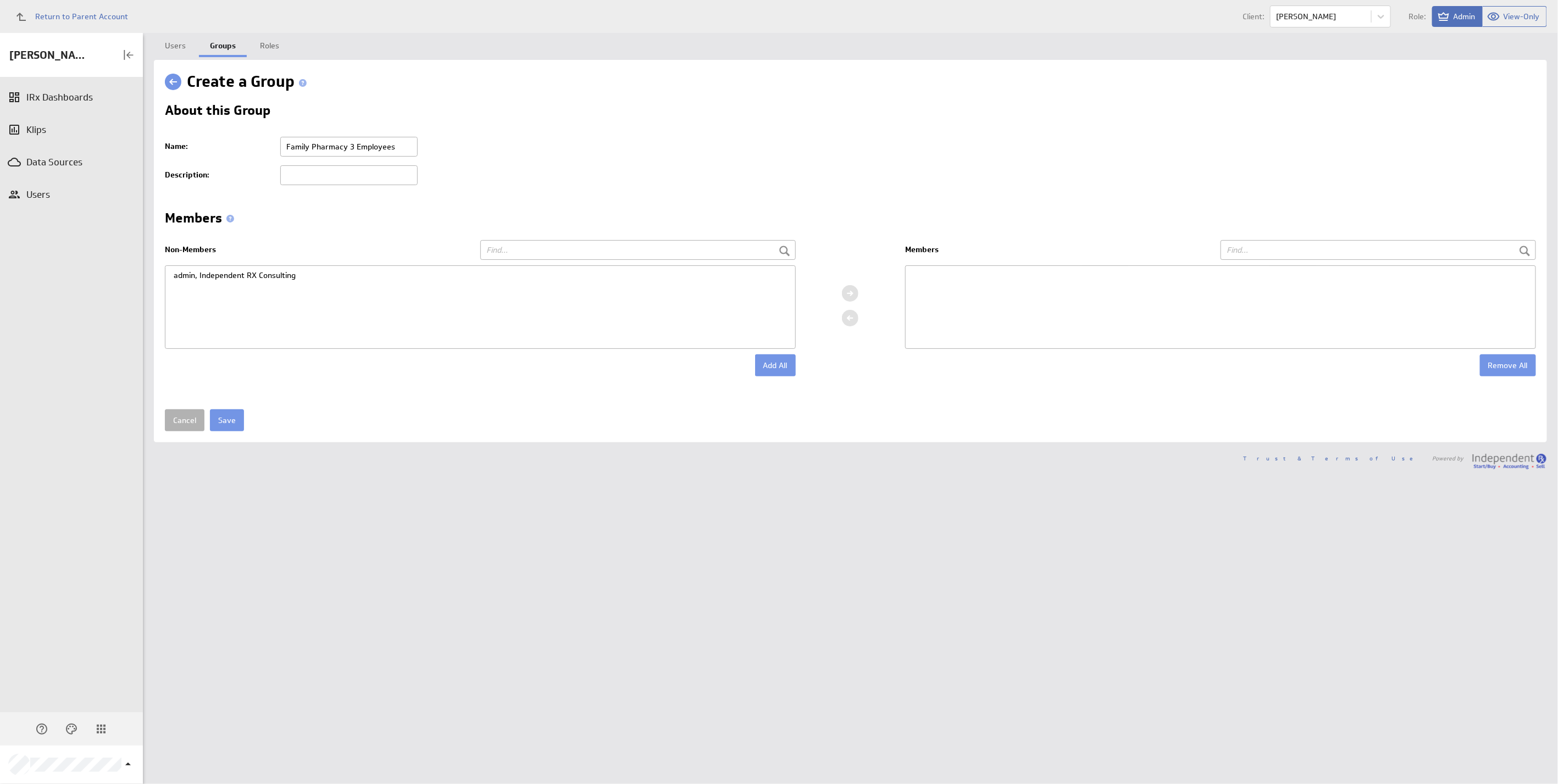
type input "Family Pharmacy 3 Employees"
click at [226, 415] on input "Save" at bounding box center [227, 420] width 34 height 22
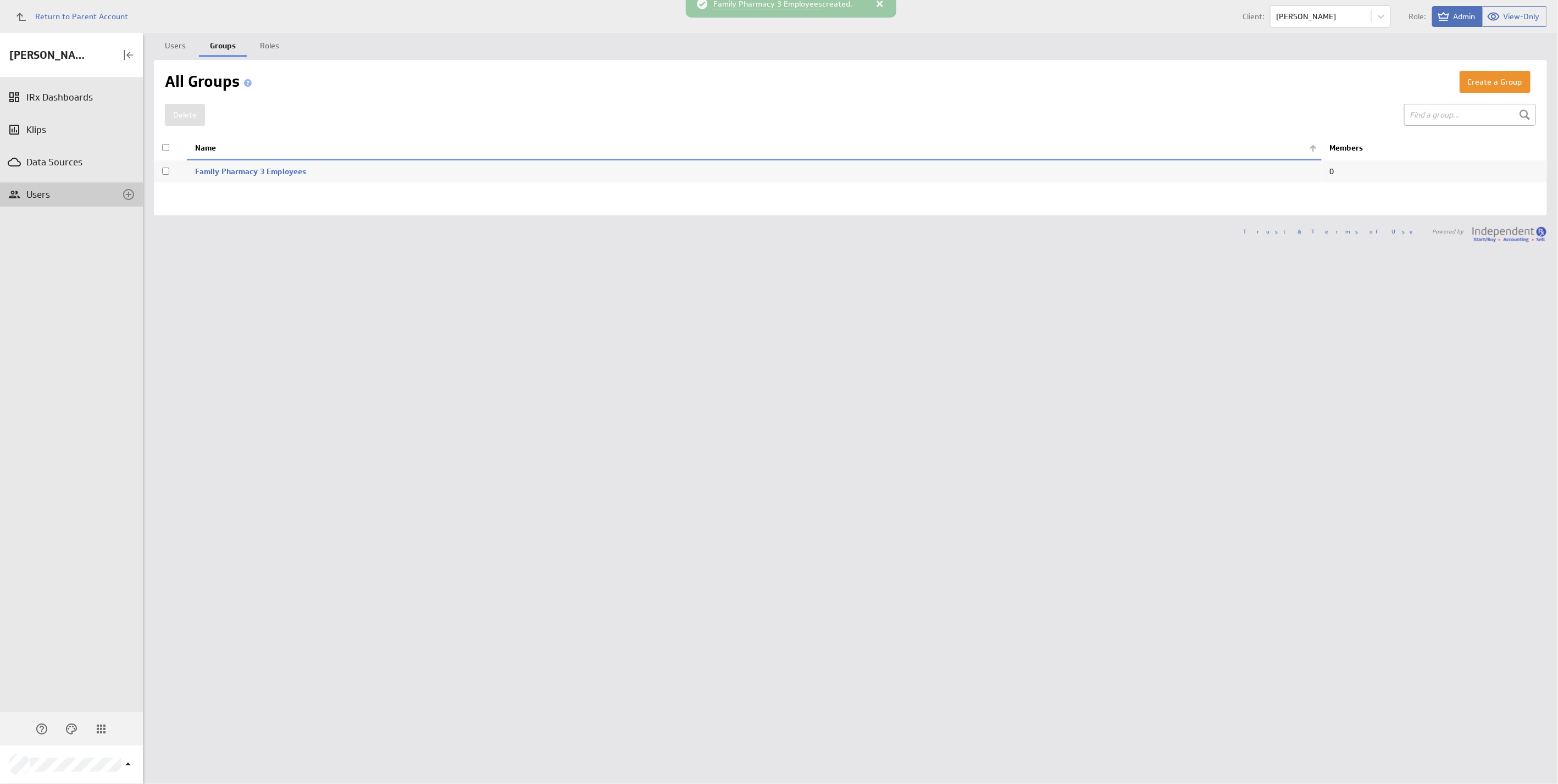
click at [38, 185] on div "Users" at bounding box center [72, 195] width 143 height 24
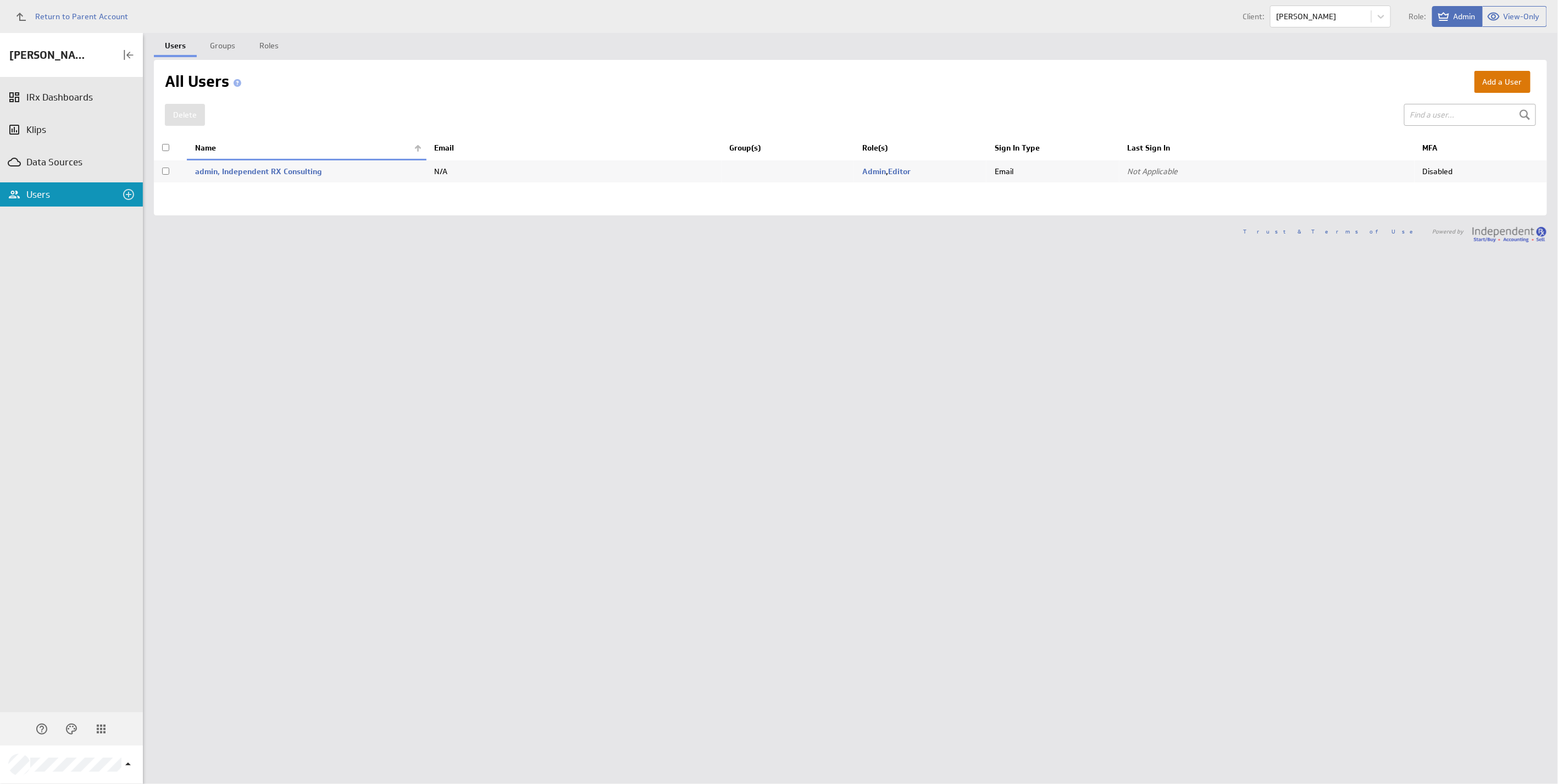
click at [1487, 81] on button "Add a User" at bounding box center [1502, 81] width 56 height 22
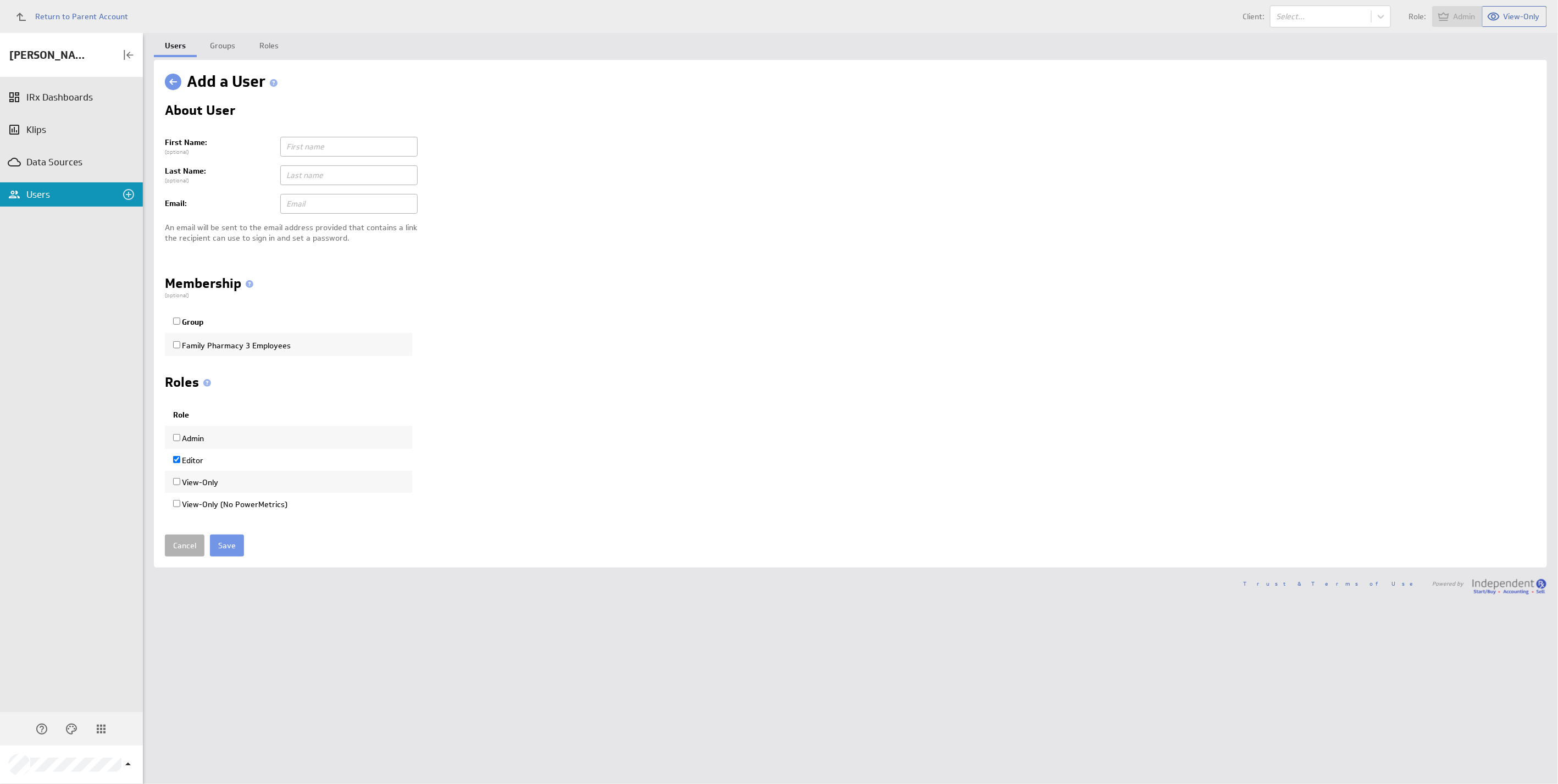
click at [353, 139] on input "text" at bounding box center [349, 147] width 137 height 20
type input "i"
click at [173, 549] on link "Cancel" at bounding box center [185, 546] width 40 height 22
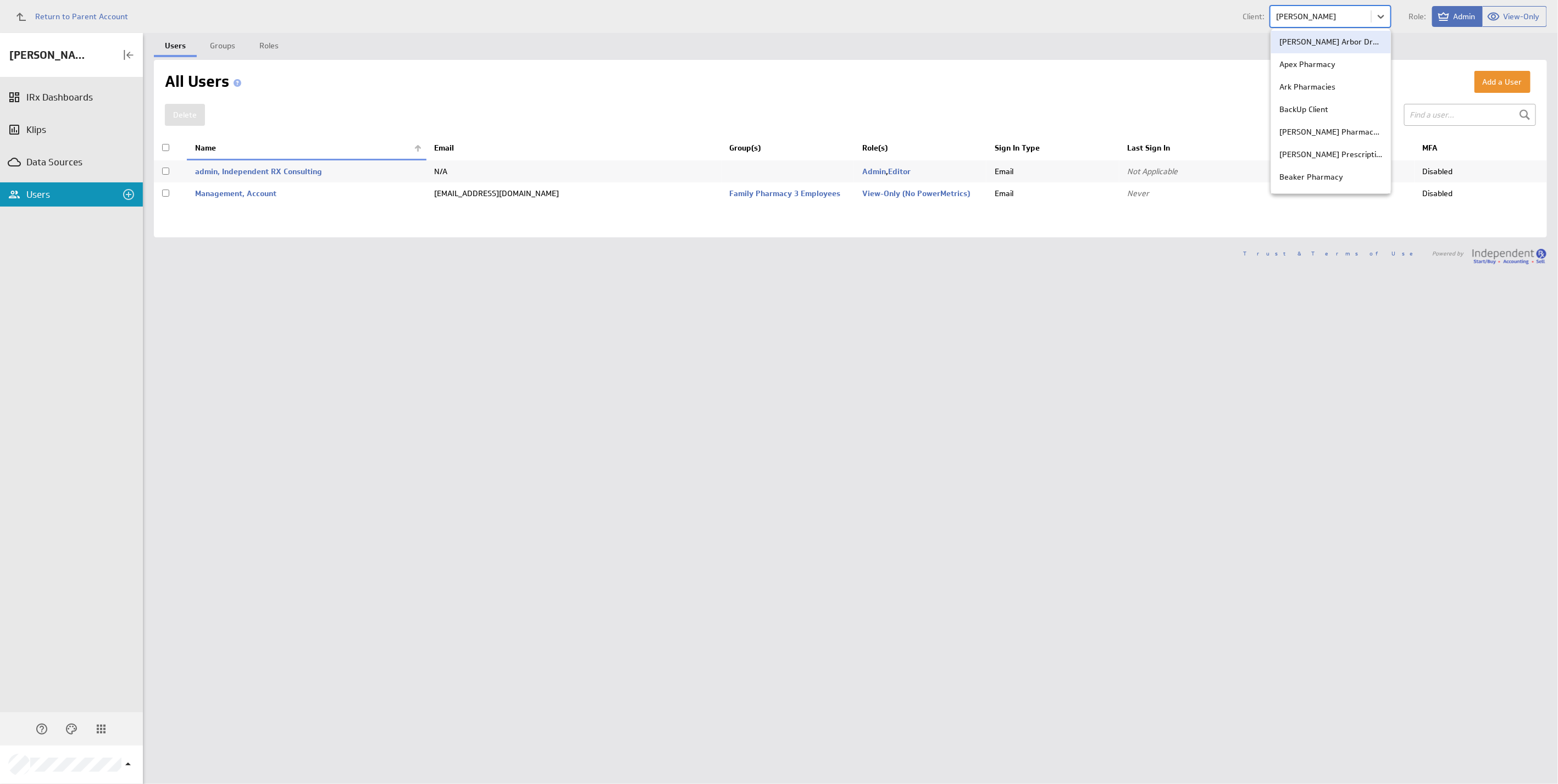
click at [1283, 12] on body "Return to Parent Account Client: option [PERSON_NAME] Arbor Drugs focused, 1 of…" at bounding box center [779, 392] width 1558 height 784
click at [1356, 65] on p "[PERSON_NAME] | [PERSON_NAME]" at bounding box center [1331, 65] width 103 height 12
type input "noor"
